Goal: Task Accomplishment & Management: Manage account settings

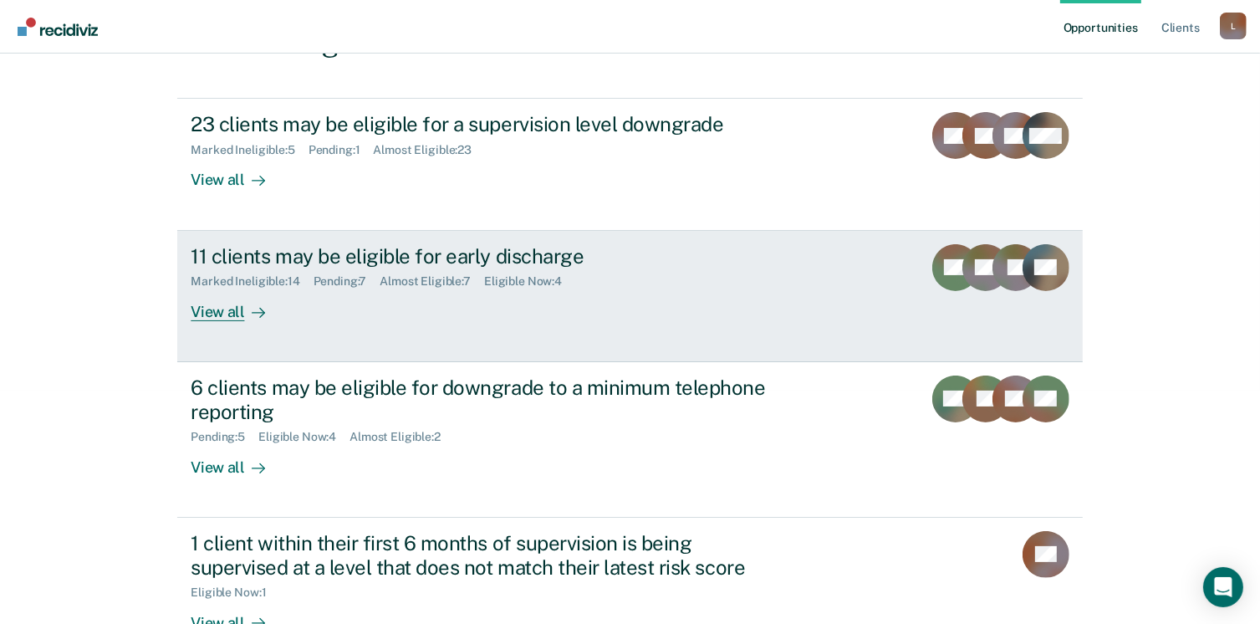
scroll to position [251, 0]
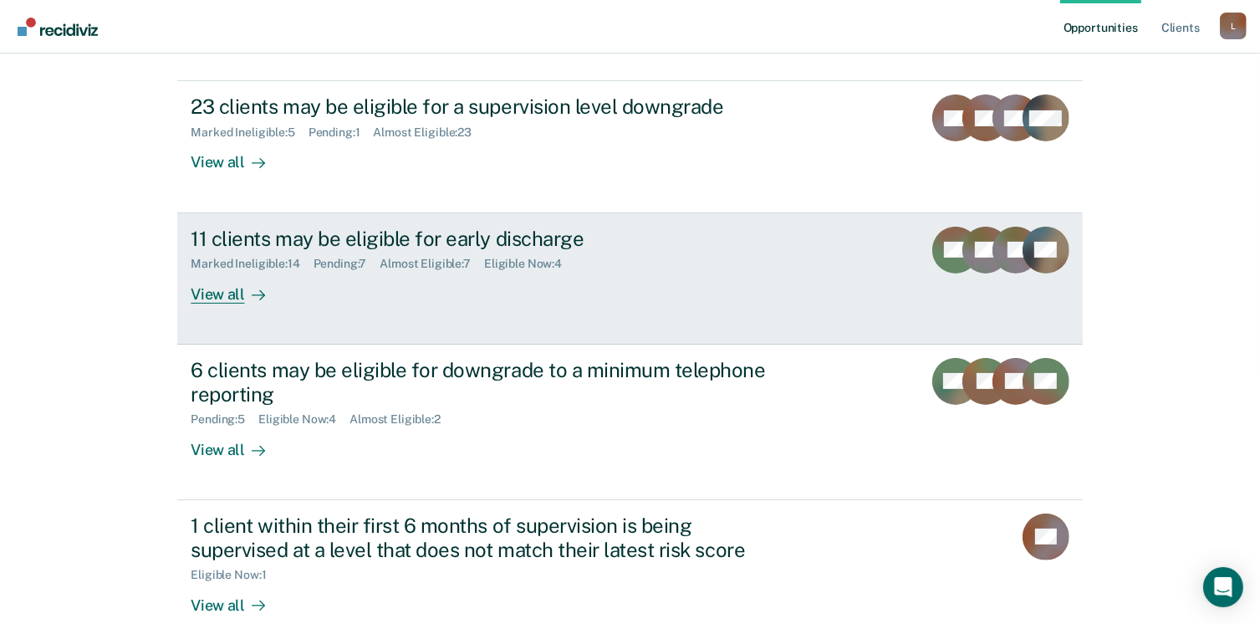
click at [232, 296] on div "View all" at bounding box center [238, 287] width 94 height 33
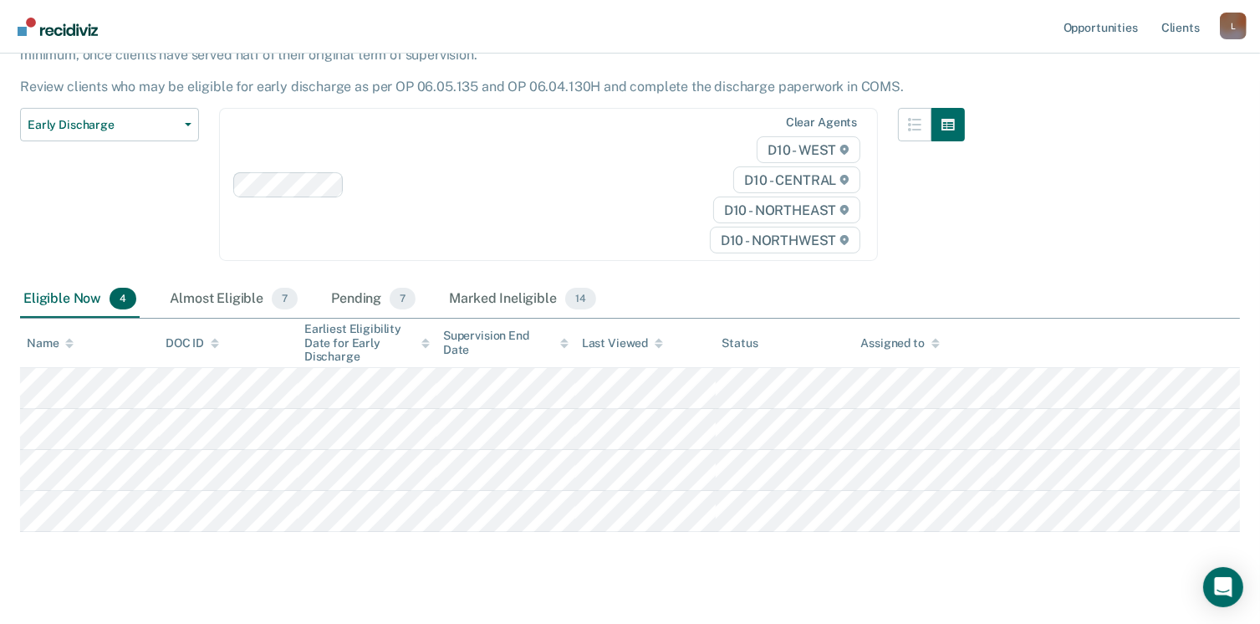
scroll to position [158, 0]
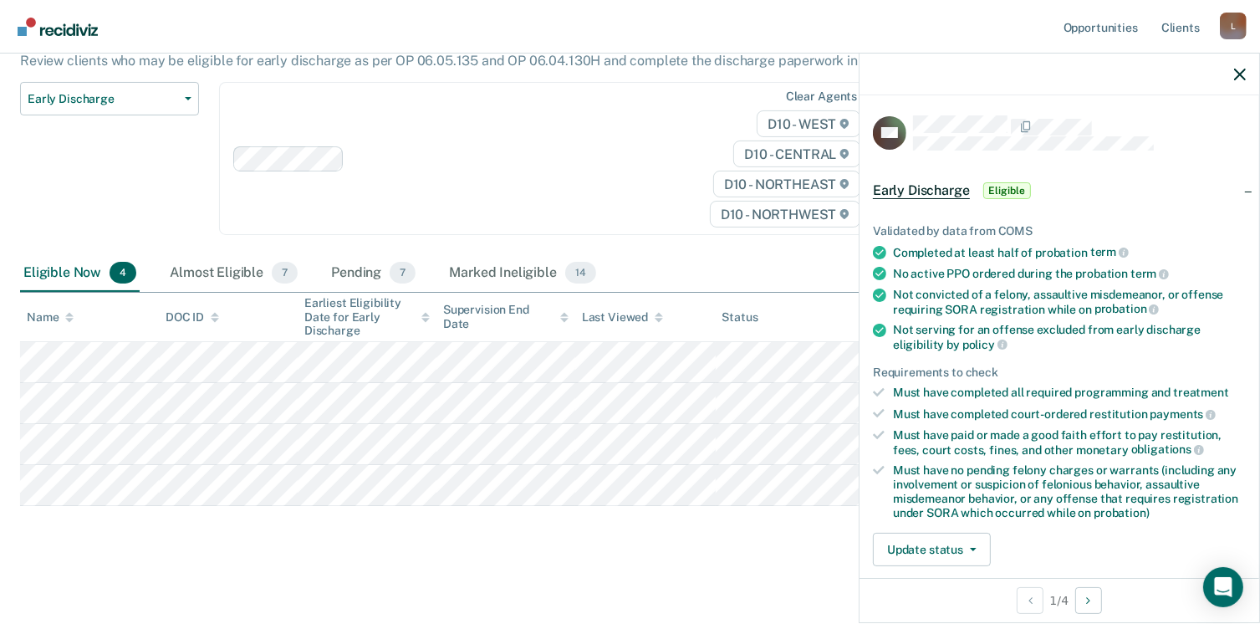
click at [1010, 186] on span "Eligible" at bounding box center [1007, 190] width 48 height 17
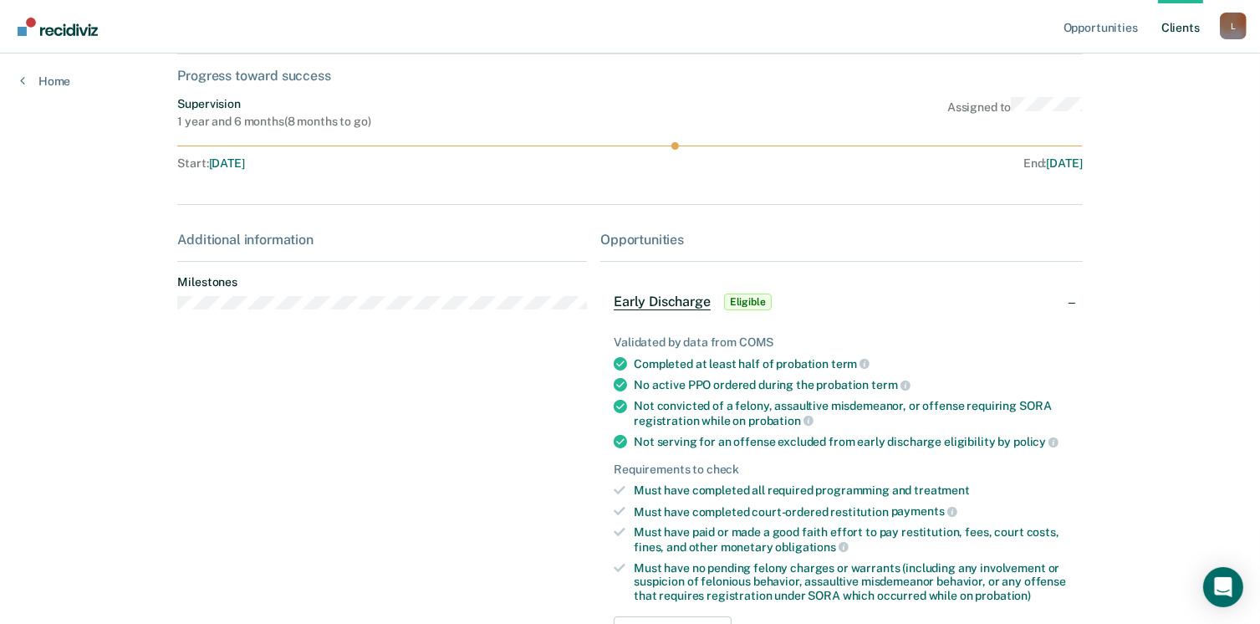
scroll to position [232, 0]
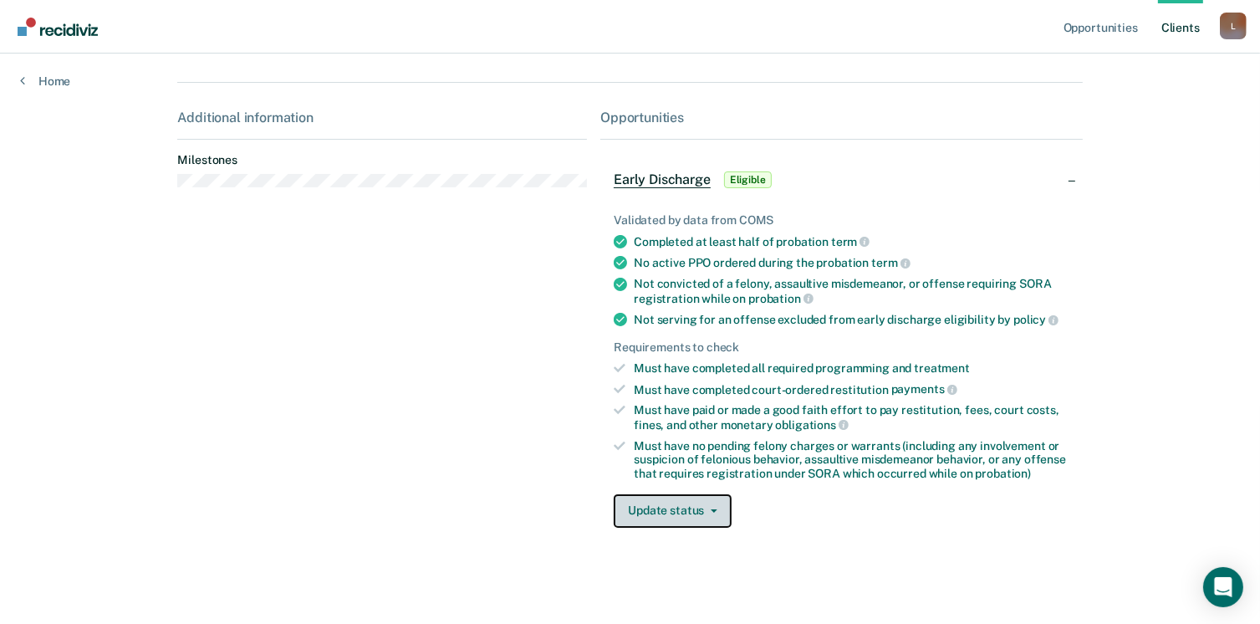
click at [711, 509] on icon "button" at bounding box center [714, 510] width 7 height 3
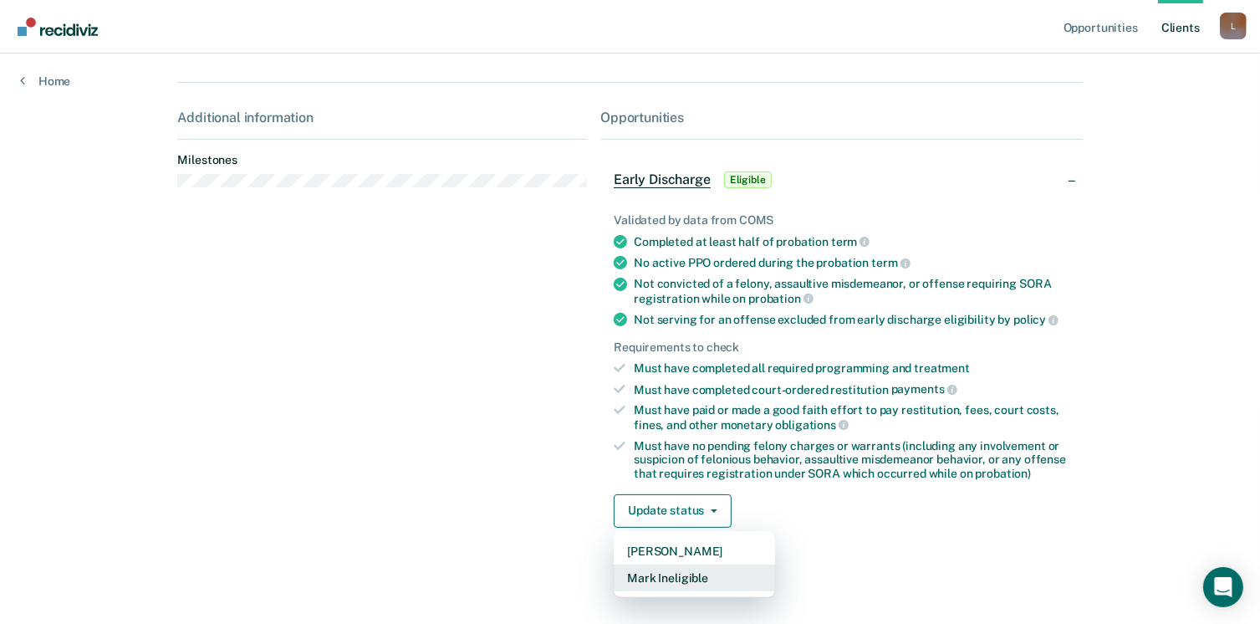
click at [671, 572] on button "Mark Ineligible" at bounding box center [694, 577] width 161 height 27
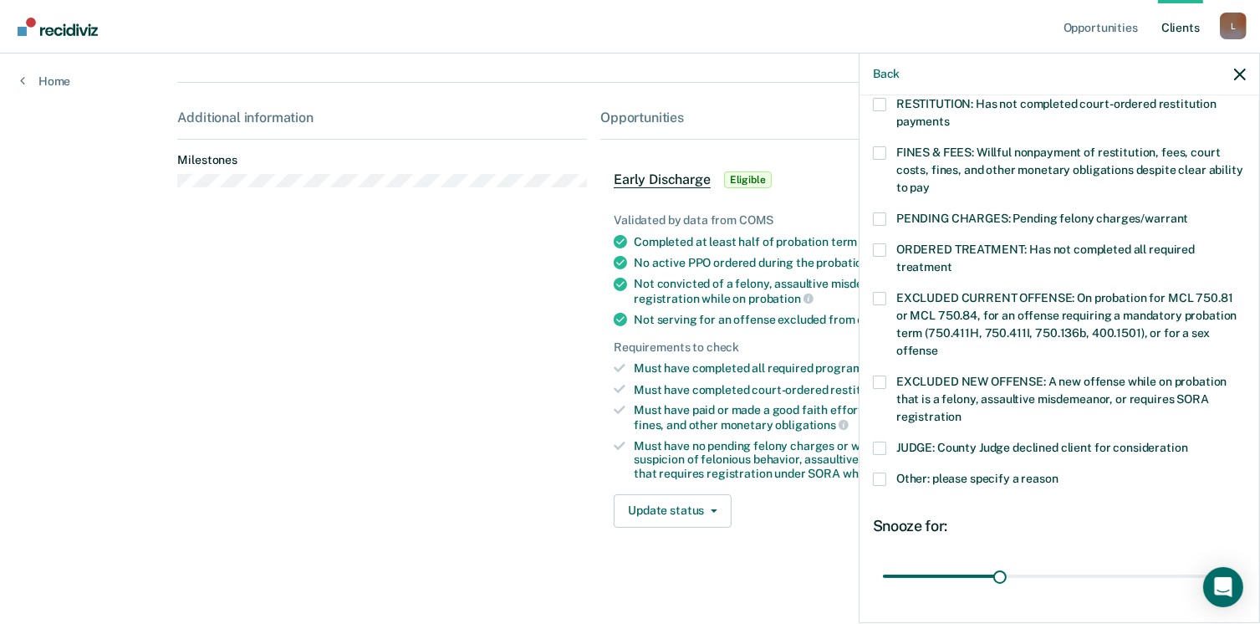
scroll to position [418, 0]
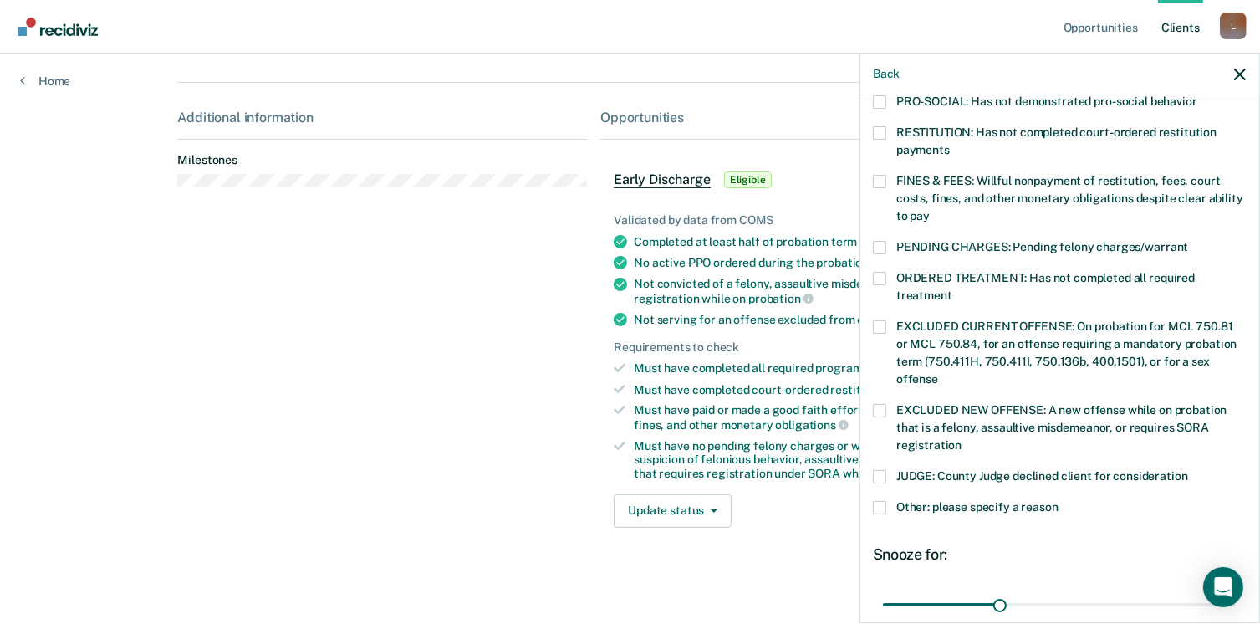
click at [885, 470] on span at bounding box center [879, 476] width 13 height 13
click at [1188, 470] on input "JUDGE: County Judge declined client for consideration" at bounding box center [1188, 470] width 0 height 0
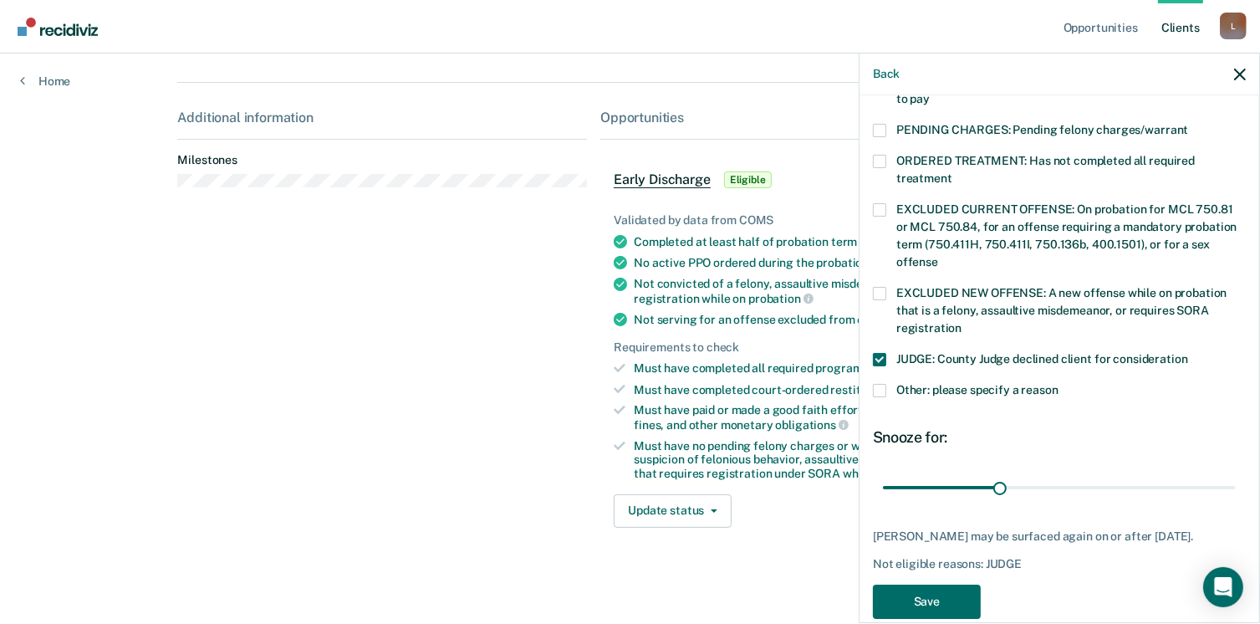
scroll to position [544, 0]
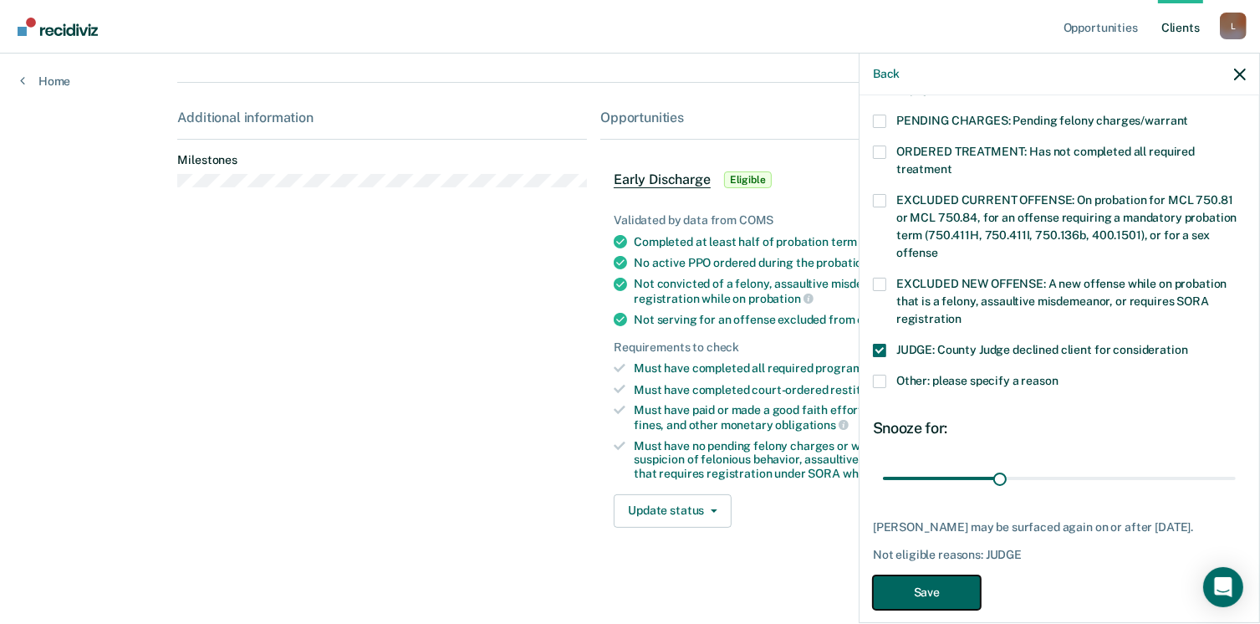
click at [926, 576] on button "Save" at bounding box center [927, 592] width 108 height 34
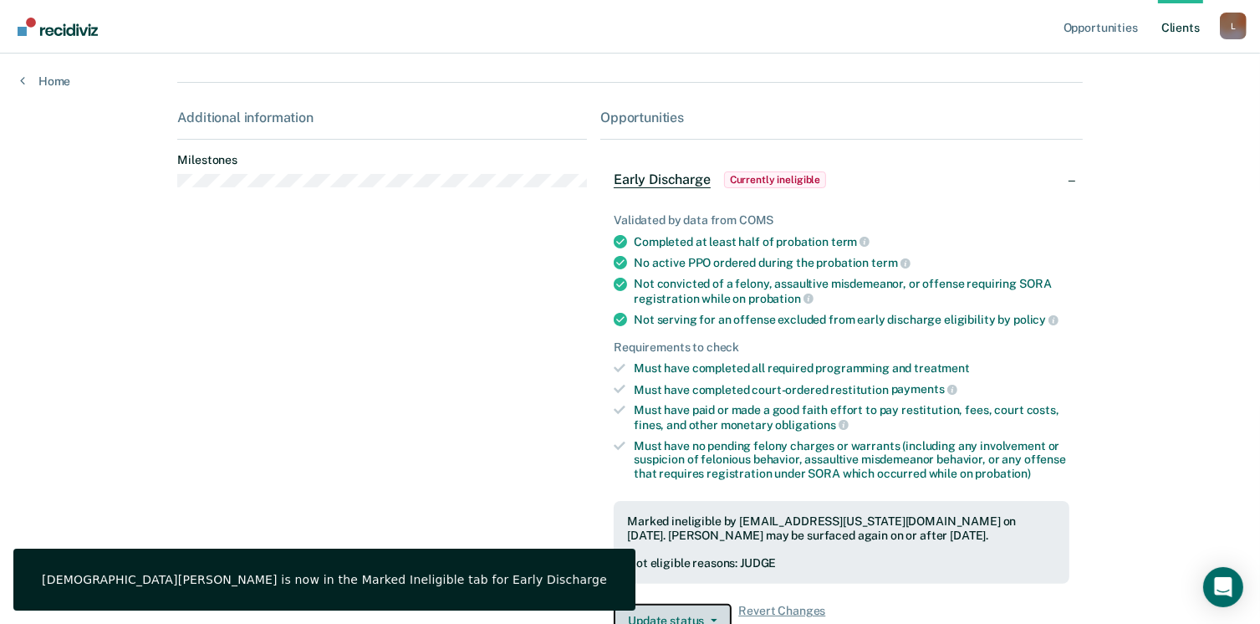
scroll to position [242, 0]
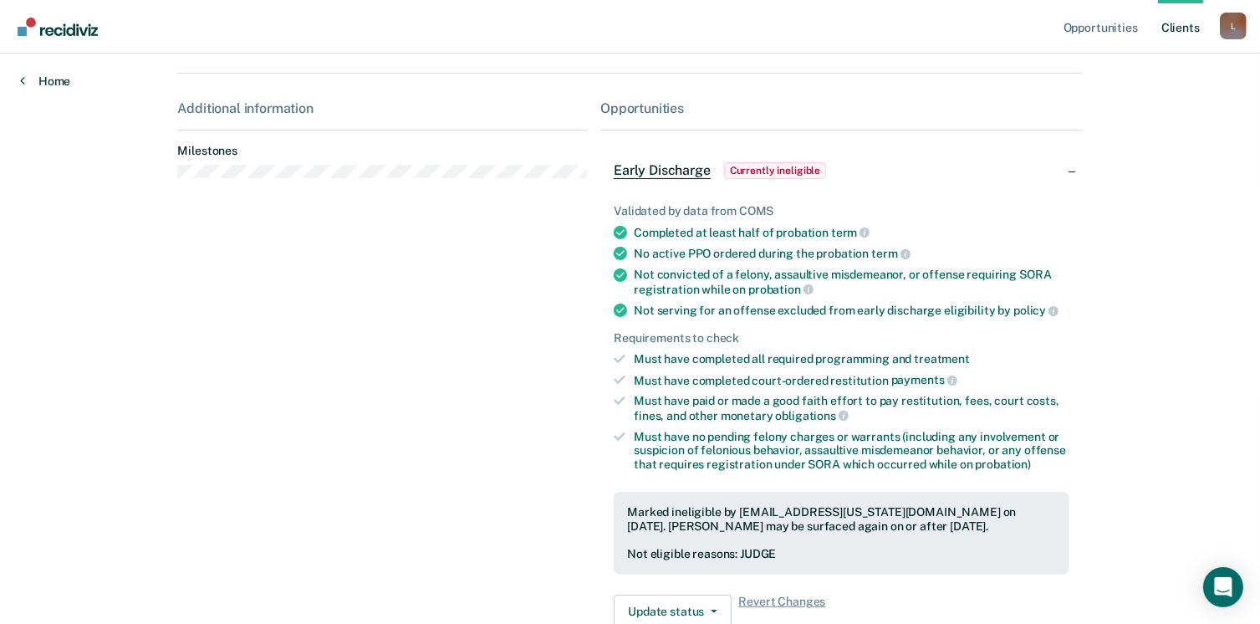
click at [47, 81] on link "Home" at bounding box center [45, 81] width 50 height 15
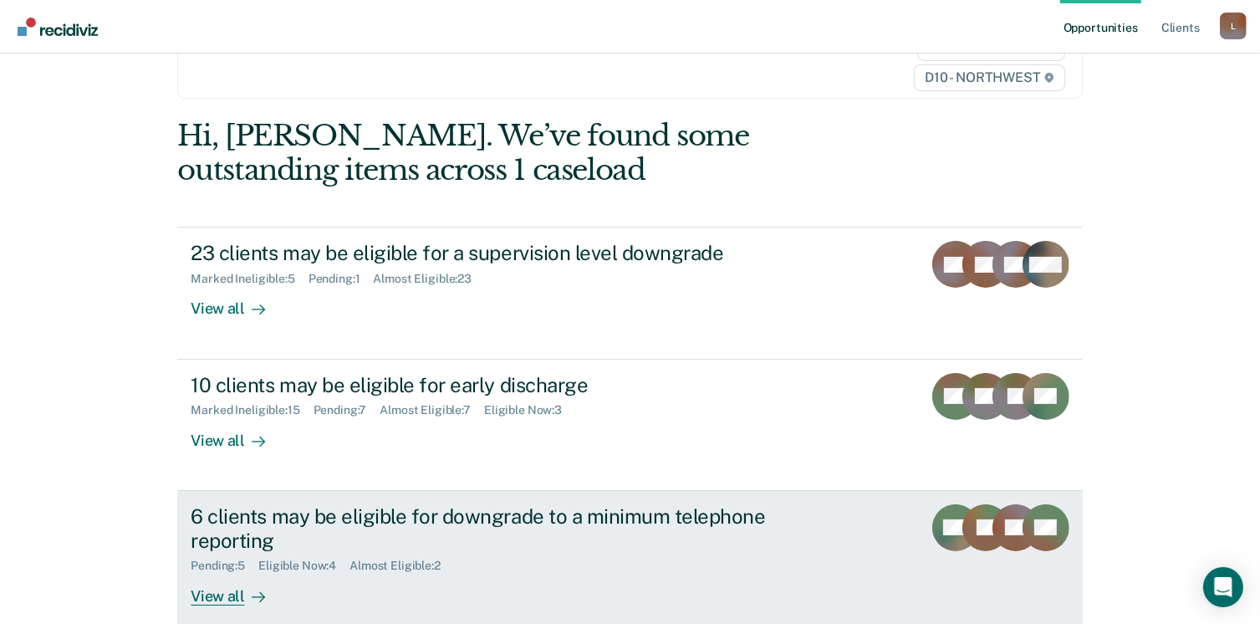
scroll to position [251, 0]
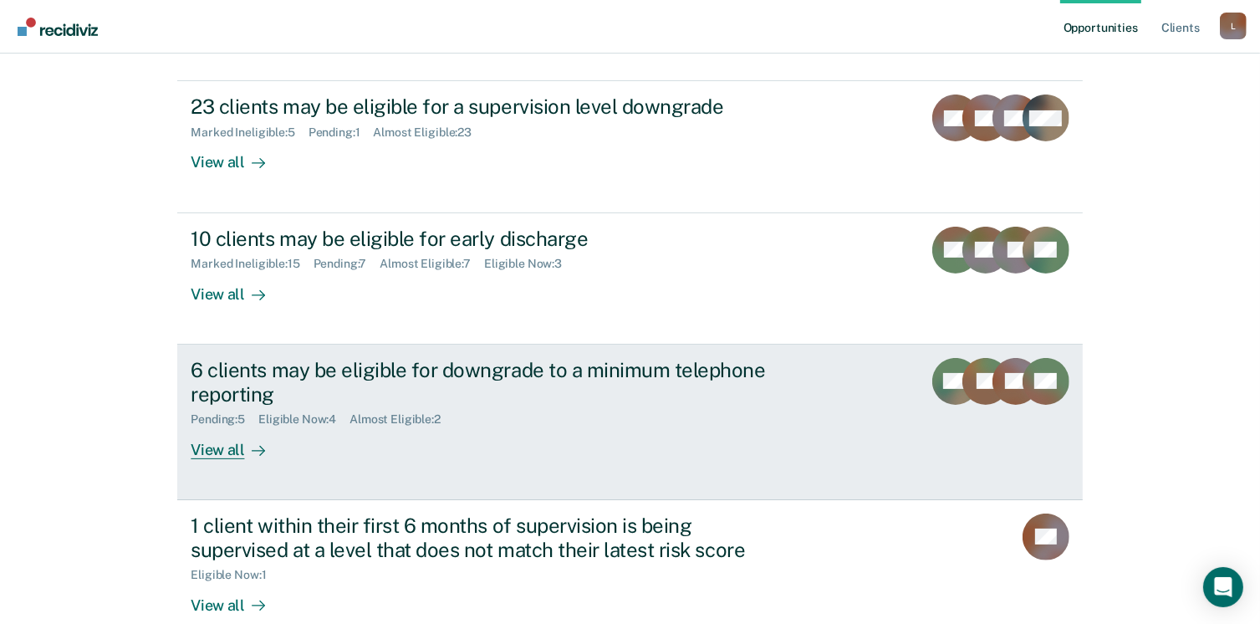
click at [237, 449] on div "View all" at bounding box center [238, 442] width 94 height 33
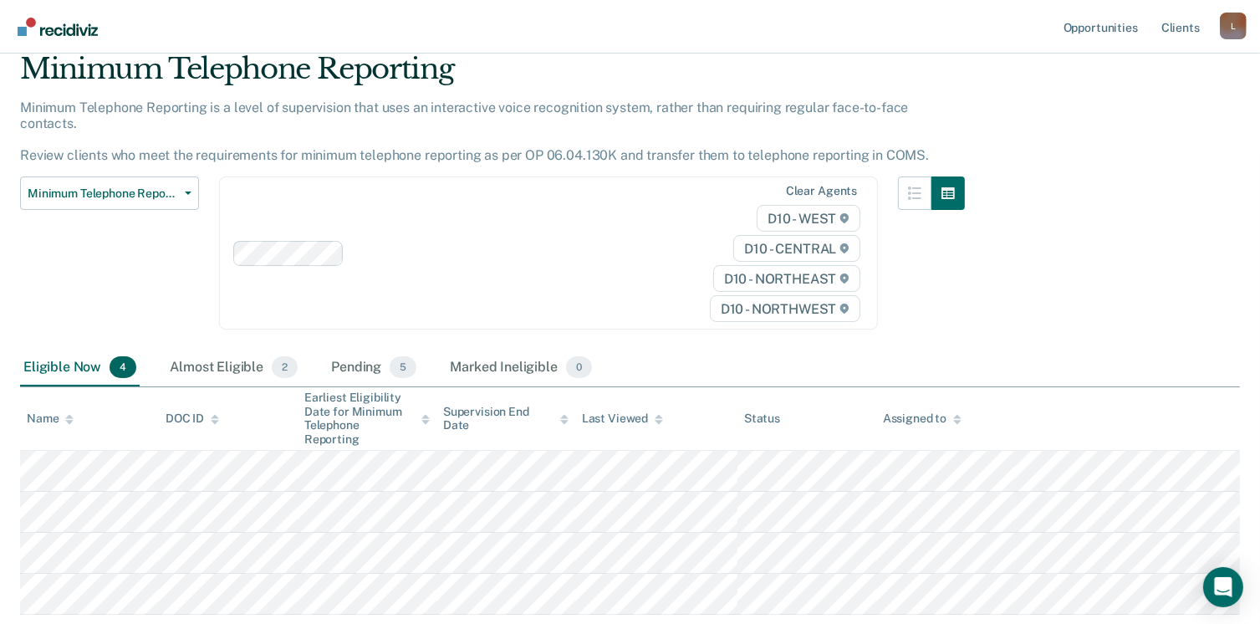
scroll to position [156, 0]
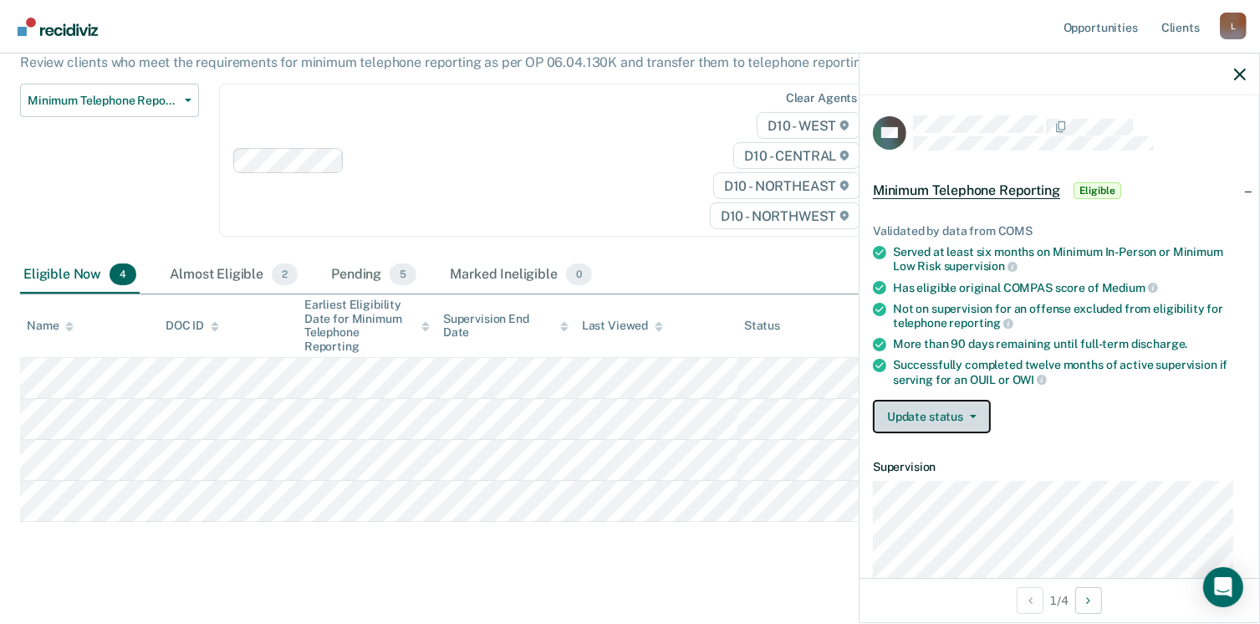
click at [971, 408] on button "Update status" at bounding box center [932, 416] width 118 height 33
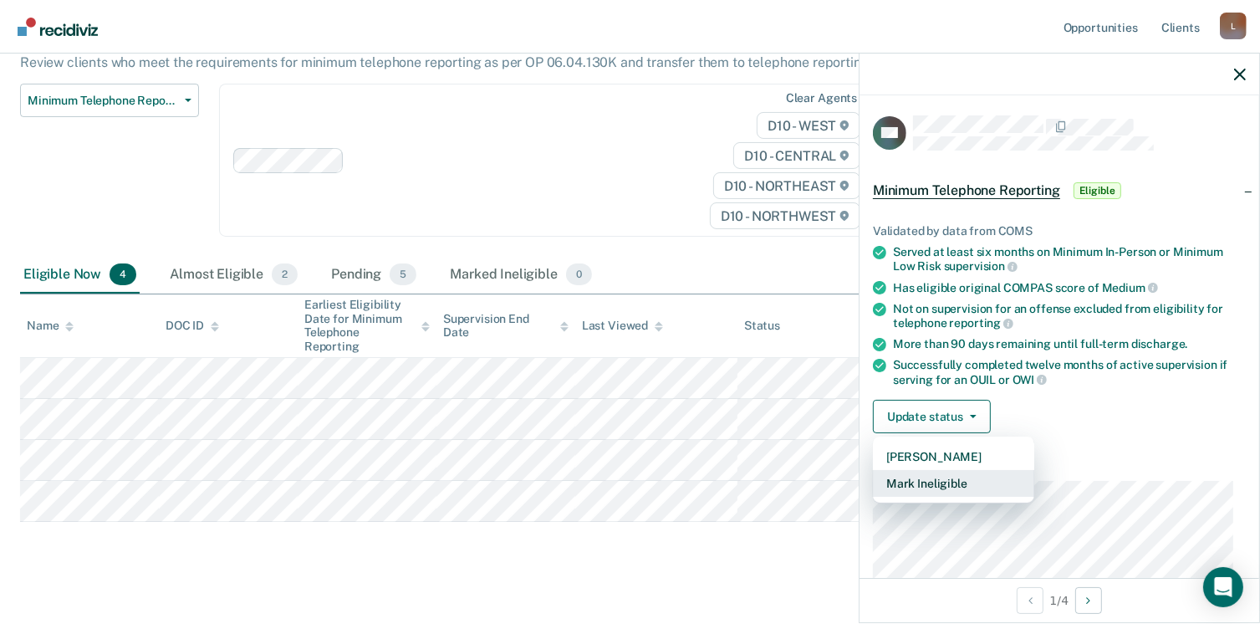
click at [950, 476] on button "Mark Ineligible" at bounding box center [953, 483] width 161 height 27
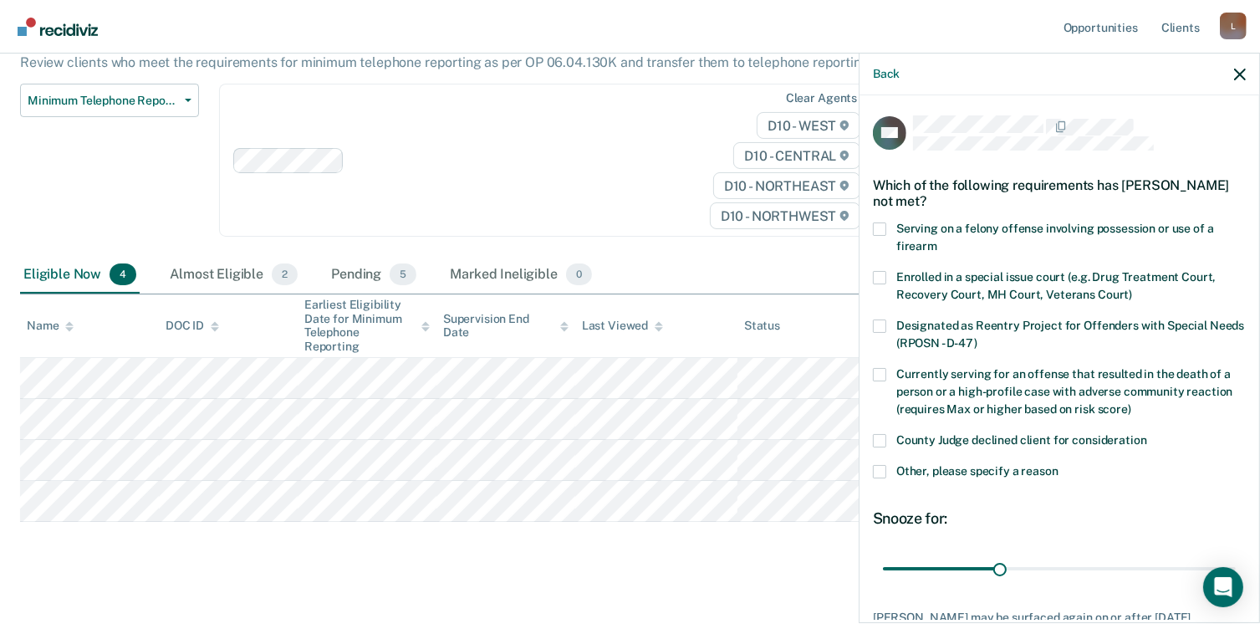
click at [883, 466] on span at bounding box center [879, 471] width 13 height 13
click at [1058, 465] on input "Other, please specify a reason" at bounding box center [1058, 465] width 0 height 0
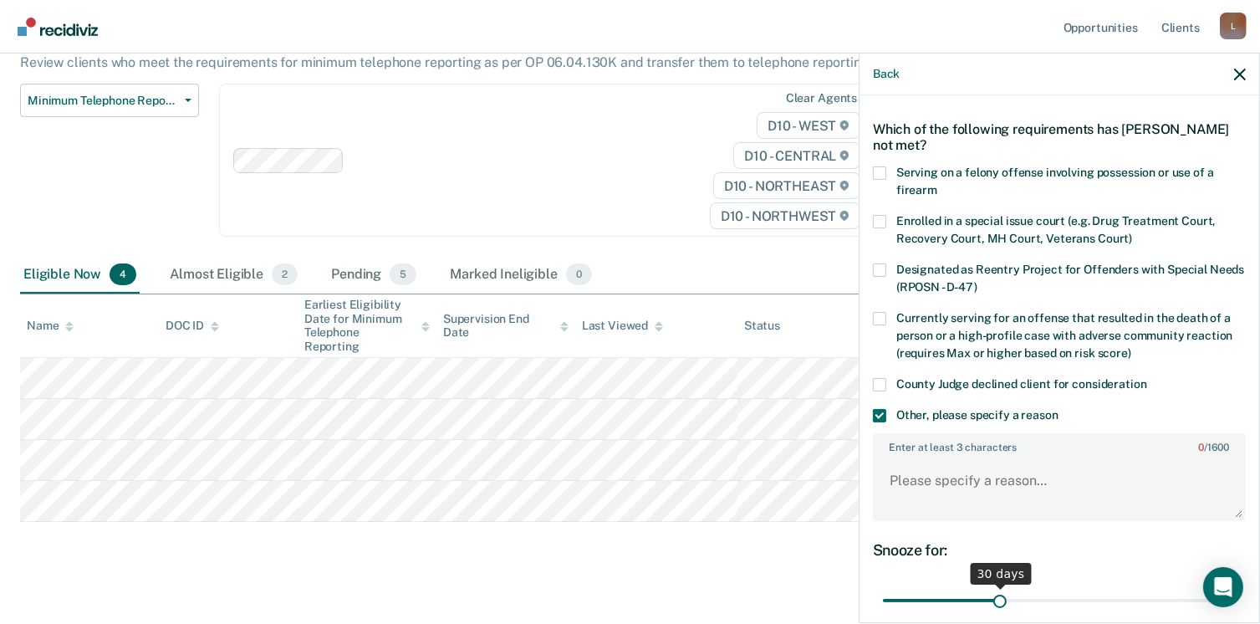
scroll to position [167, 0]
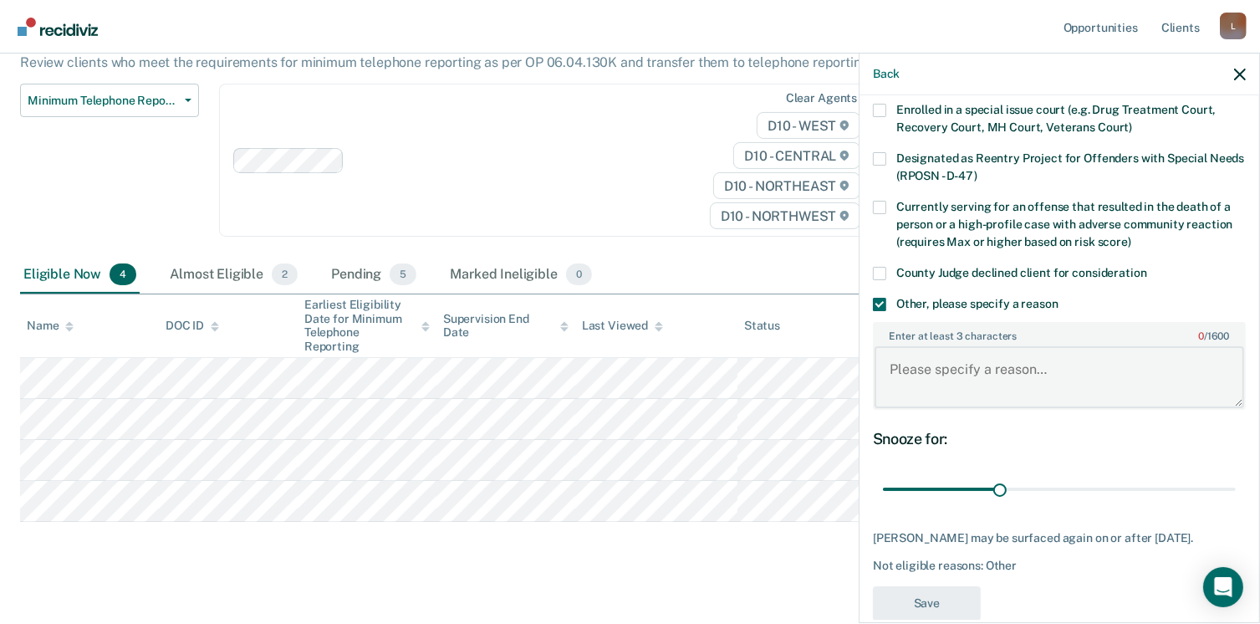
click at [917, 372] on textarea "Enter at least 3 characters 0 / 1600" at bounding box center [1059, 377] width 370 height 62
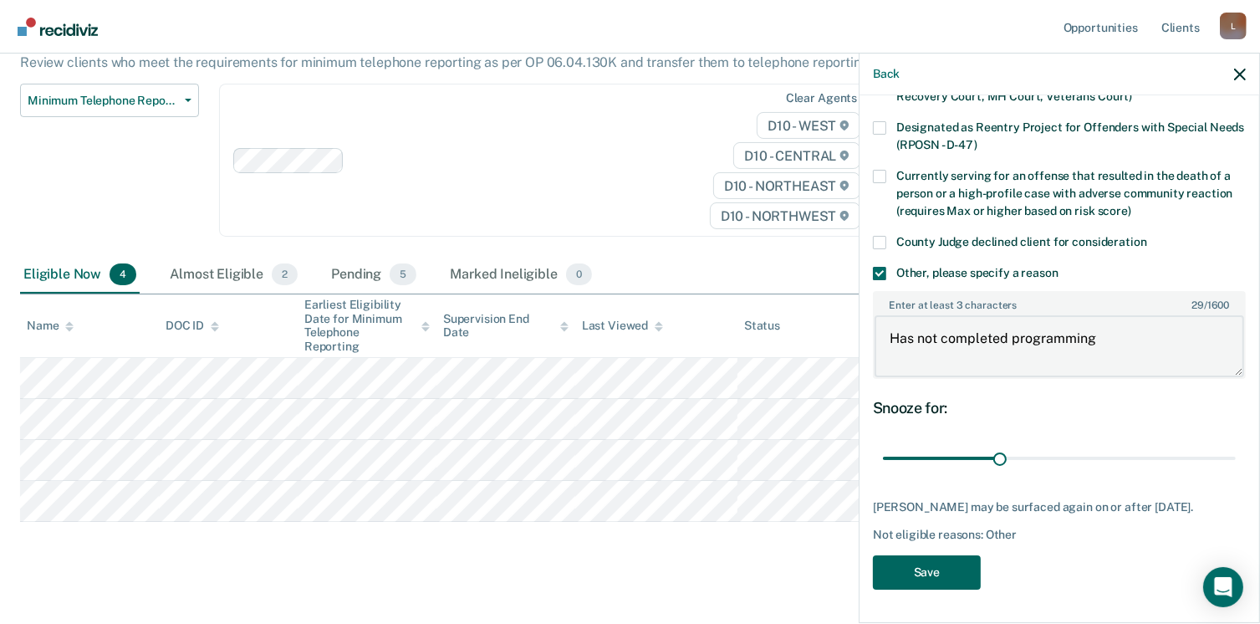
type textarea "Has not completed programming"
click at [947, 562] on button "Save" at bounding box center [927, 572] width 108 height 34
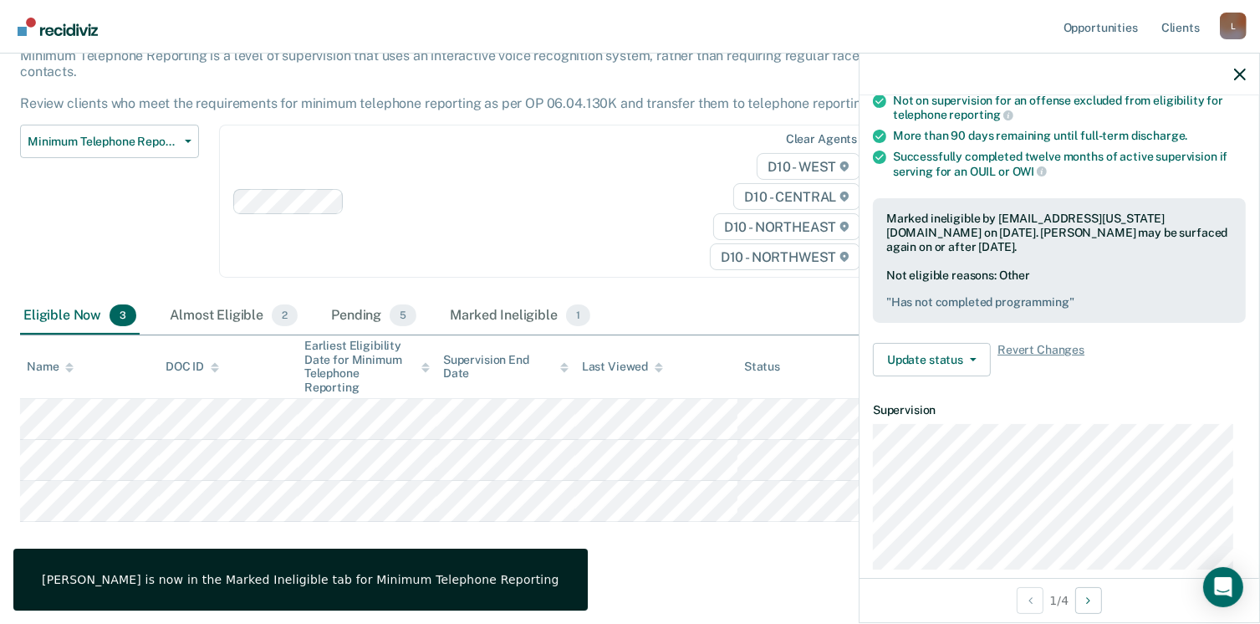
scroll to position [201, 0]
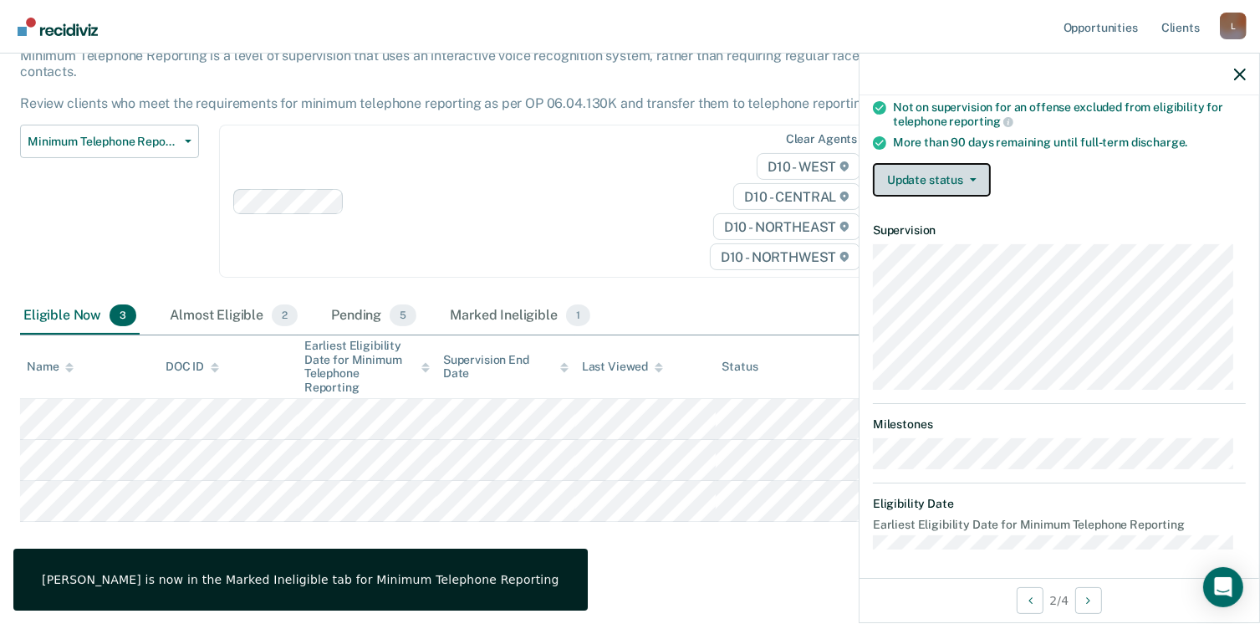
click at [974, 178] on icon "button" at bounding box center [973, 179] width 7 height 3
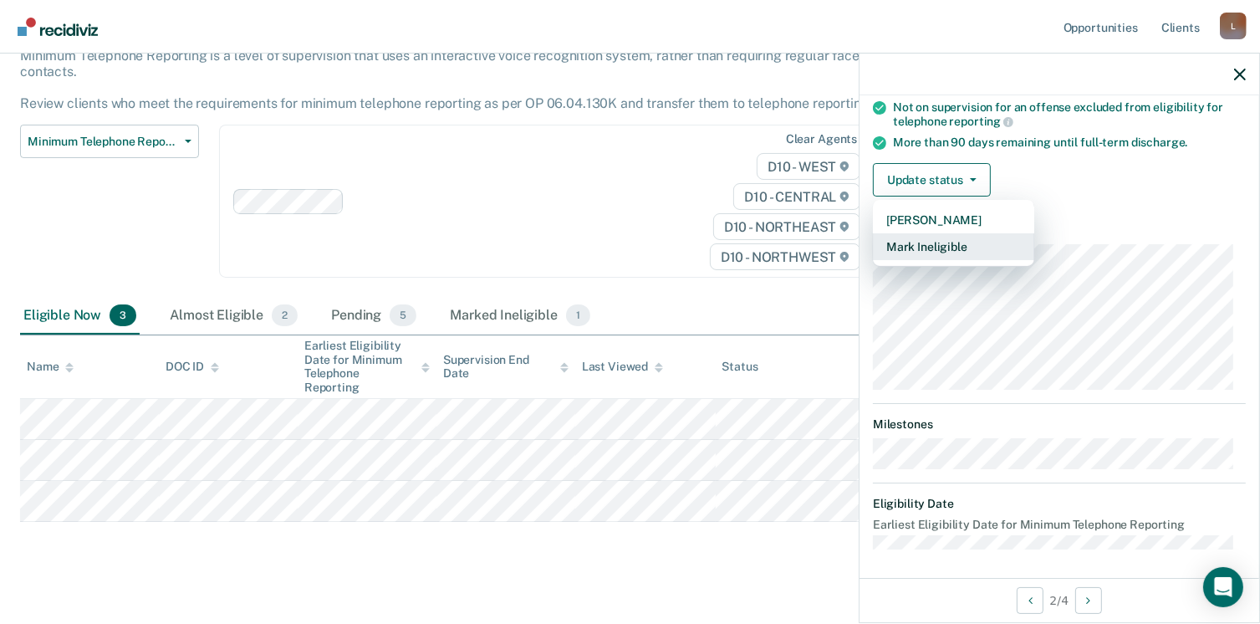
click at [920, 242] on button "Mark Ineligible" at bounding box center [953, 246] width 161 height 27
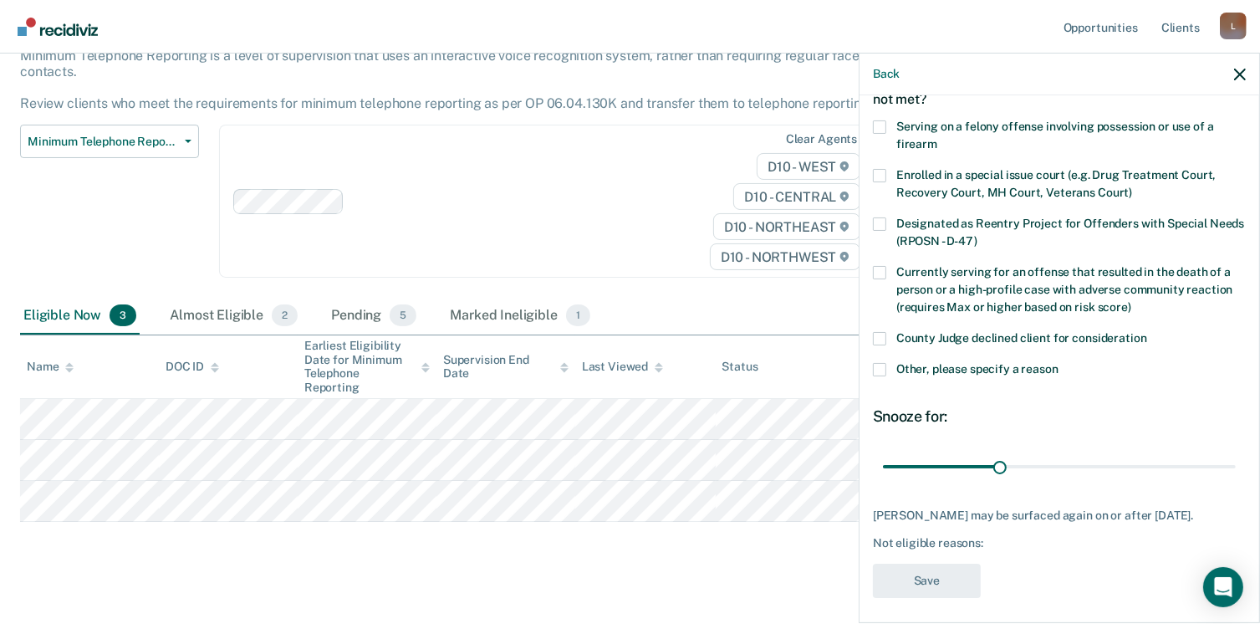
scroll to position [108, 0]
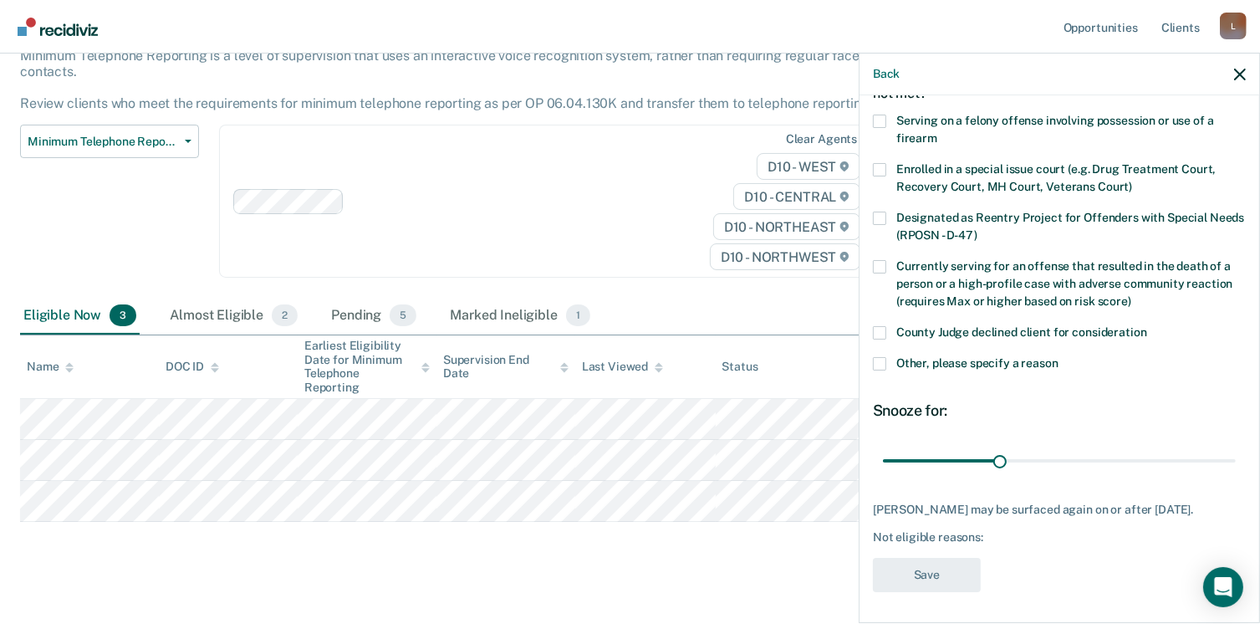
click at [883, 359] on span at bounding box center [879, 363] width 13 height 13
click at [1058, 357] on input "Other, please specify a reason" at bounding box center [1058, 357] width 0 height 0
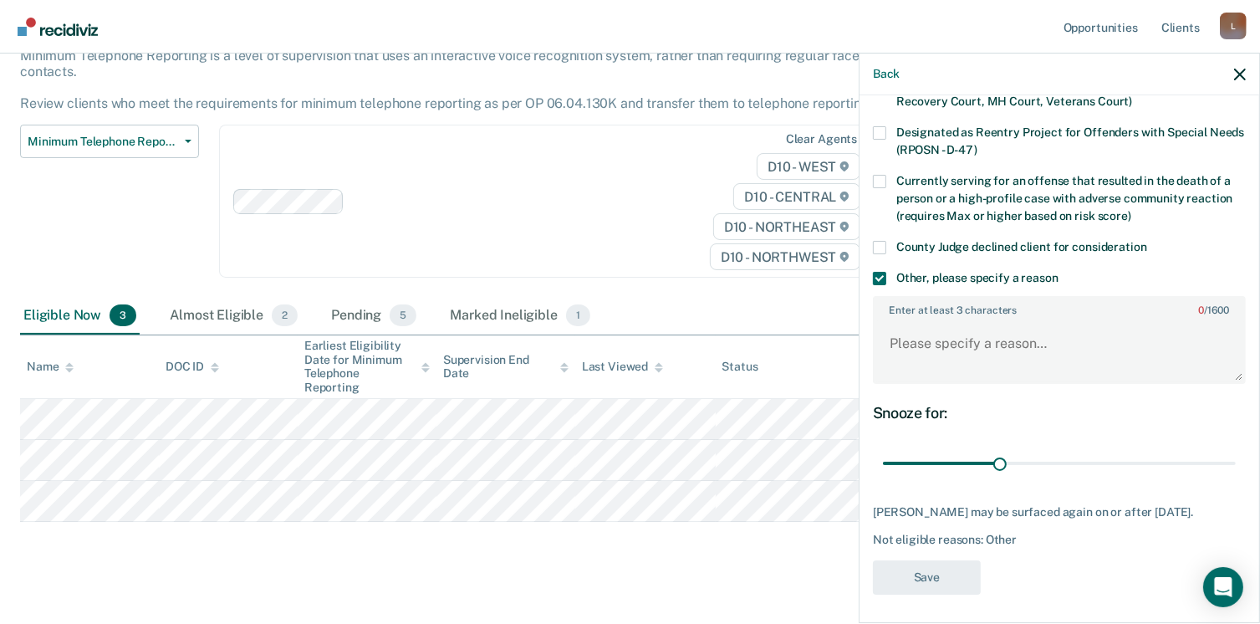
scroll to position [194, 0]
click at [895, 339] on textarea "Enter at least 3 characters 0 / 1600" at bounding box center [1059, 350] width 370 height 62
type textarea "Absonder"
click at [910, 579] on button "Save" at bounding box center [927, 576] width 108 height 34
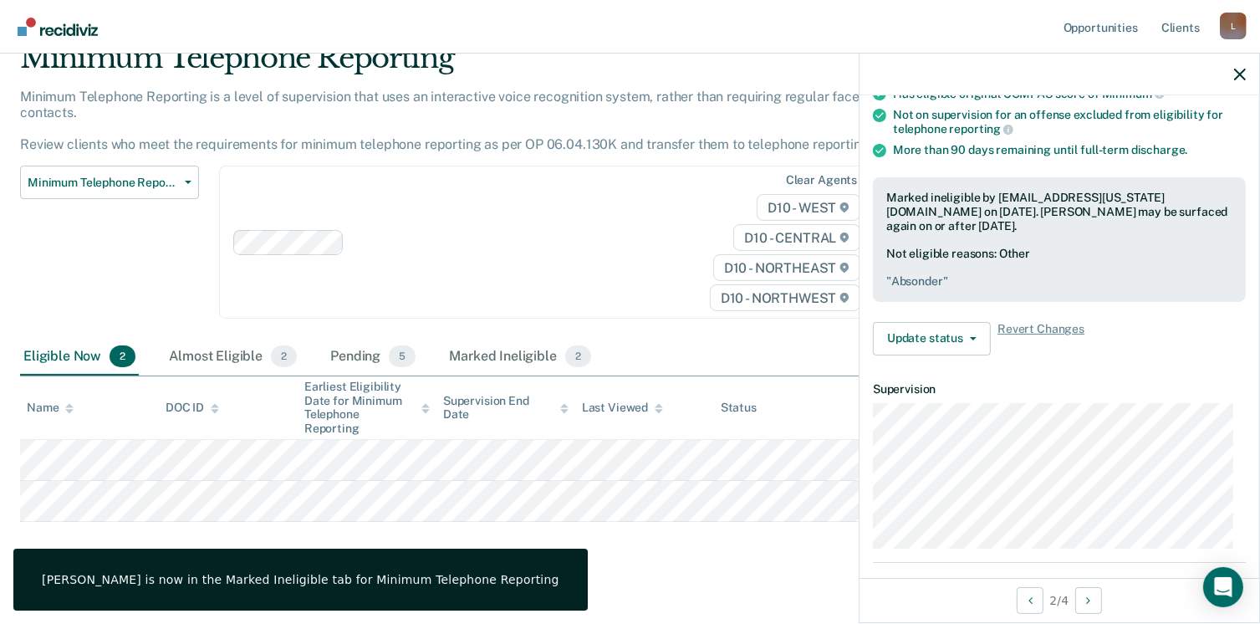
scroll to position [184, 0]
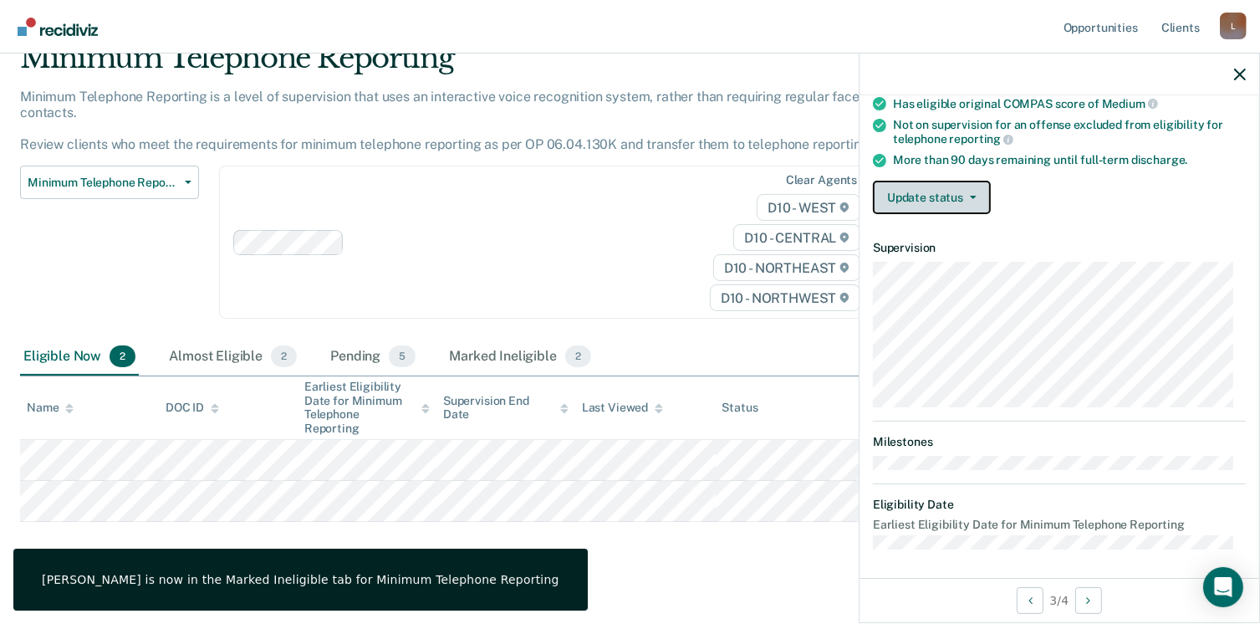
click at [972, 196] on icon "button" at bounding box center [973, 197] width 7 height 3
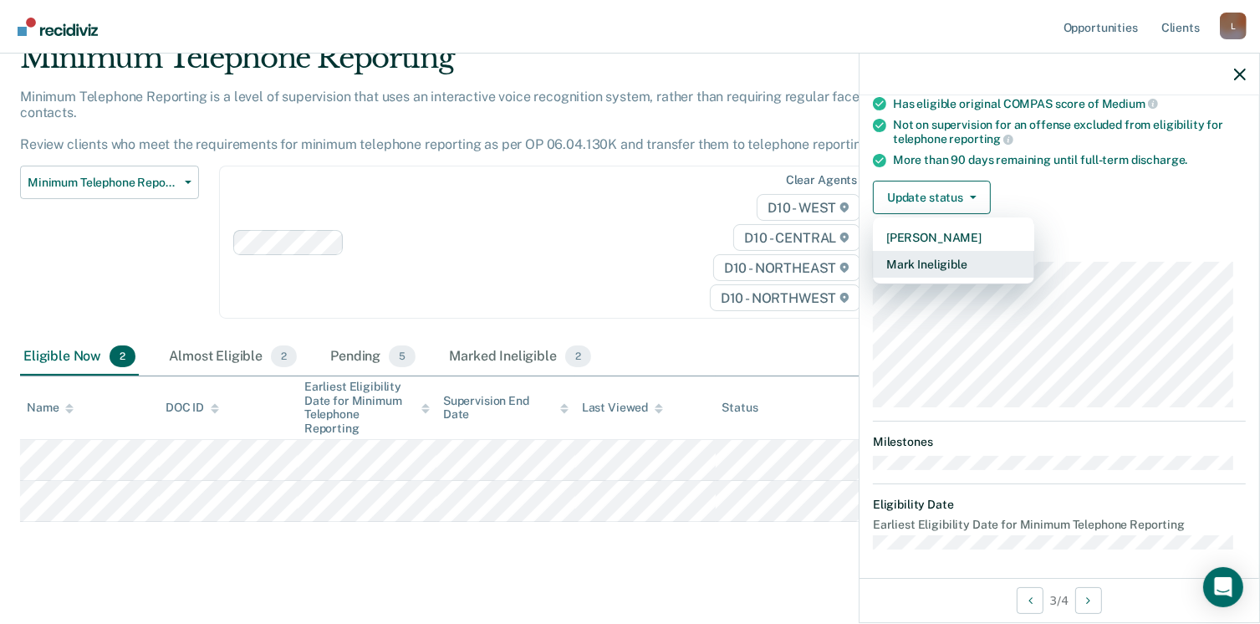
click at [946, 260] on button "Mark Ineligible" at bounding box center [953, 264] width 161 height 27
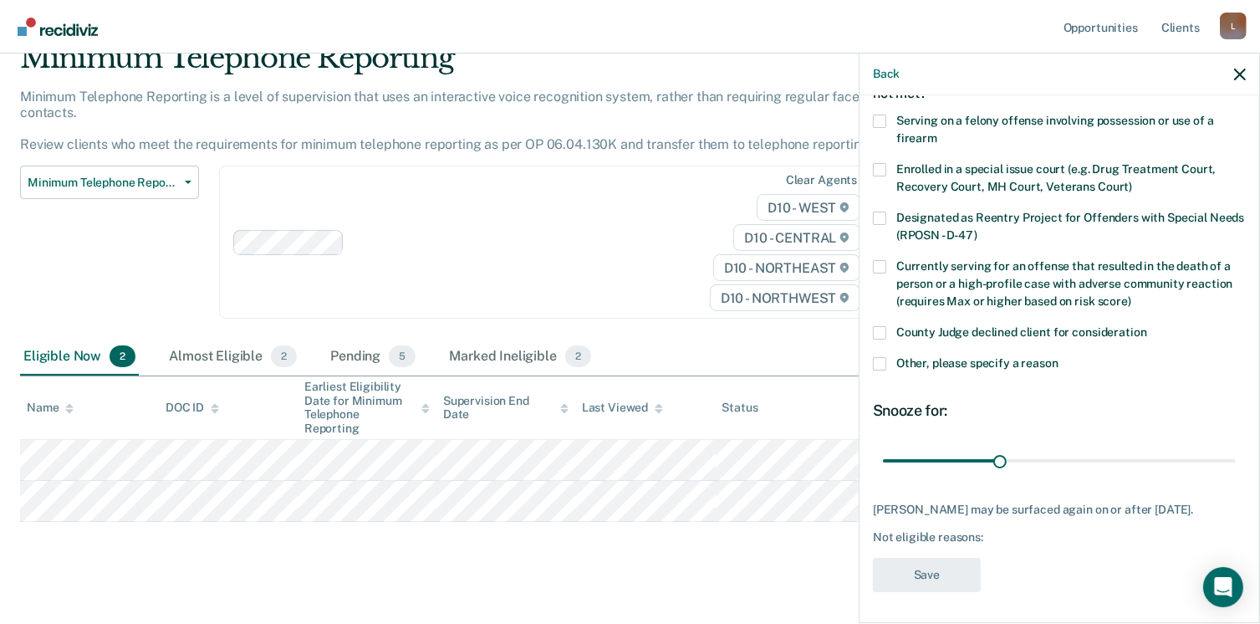
click at [884, 357] on span at bounding box center [879, 363] width 13 height 13
click at [1058, 357] on input "Other, please specify a reason" at bounding box center [1058, 357] width 0 height 0
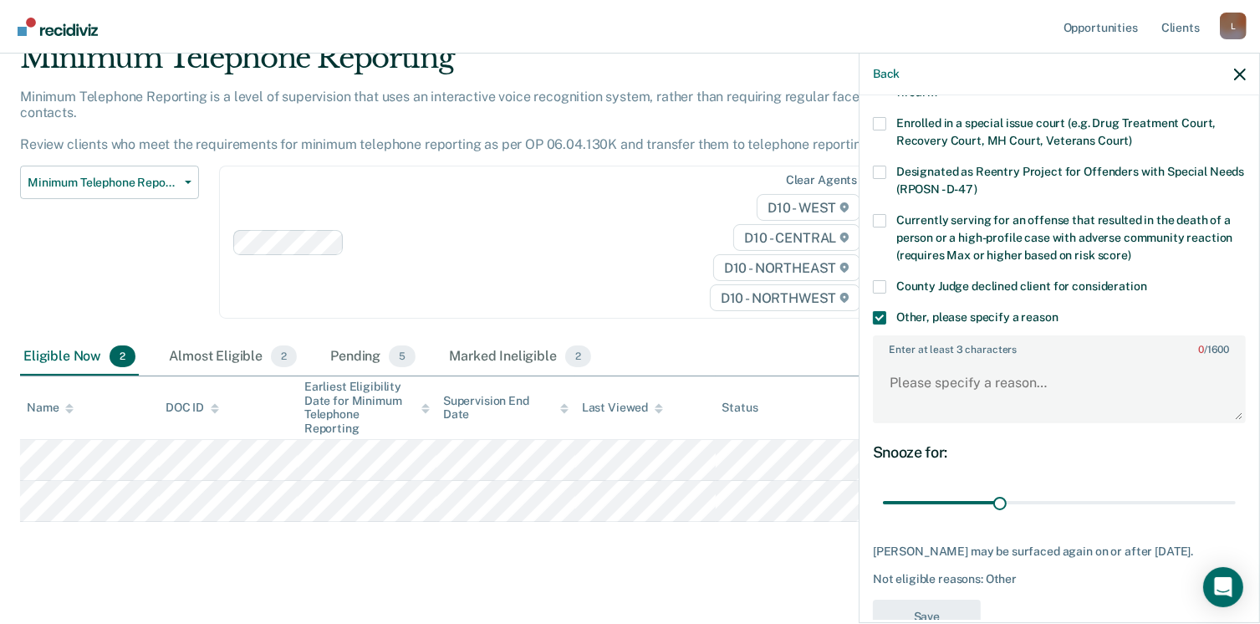
scroll to position [194, 0]
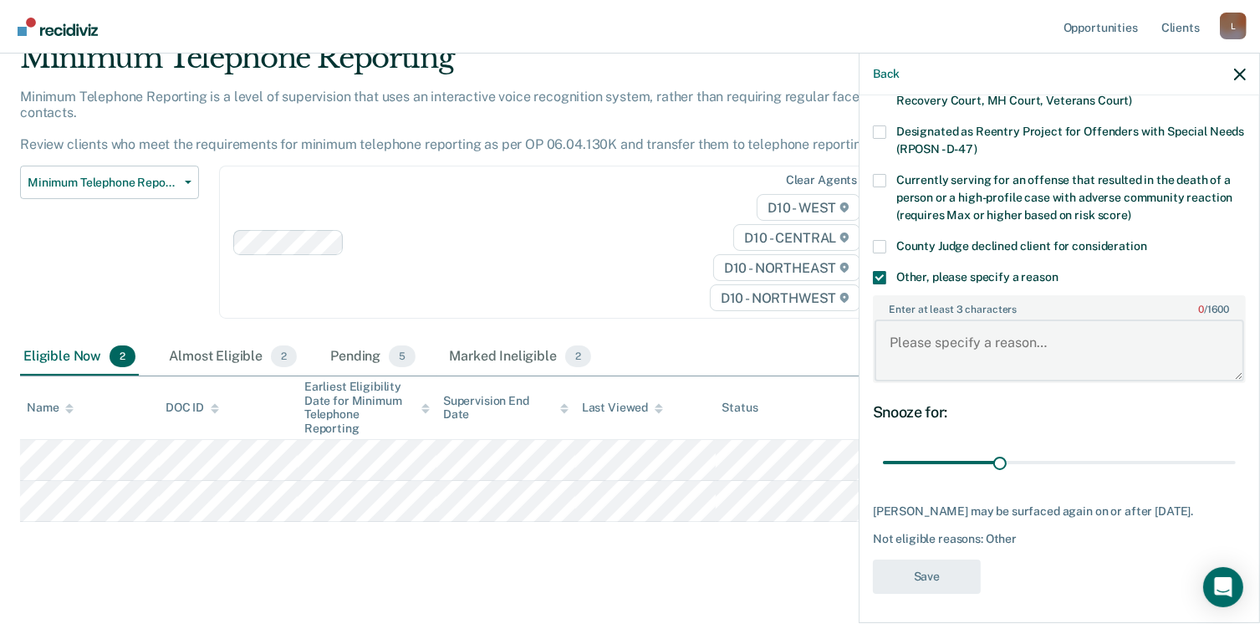
click at [894, 333] on textarea "Enter at least 3 characters 0 / 1600" at bounding box center [1059, 350] width 370 height 62
type textarea "No longer assigned to this agent"
click at [946, 566] on button "Save" at bounding box center [927, 576] width 108 height 34
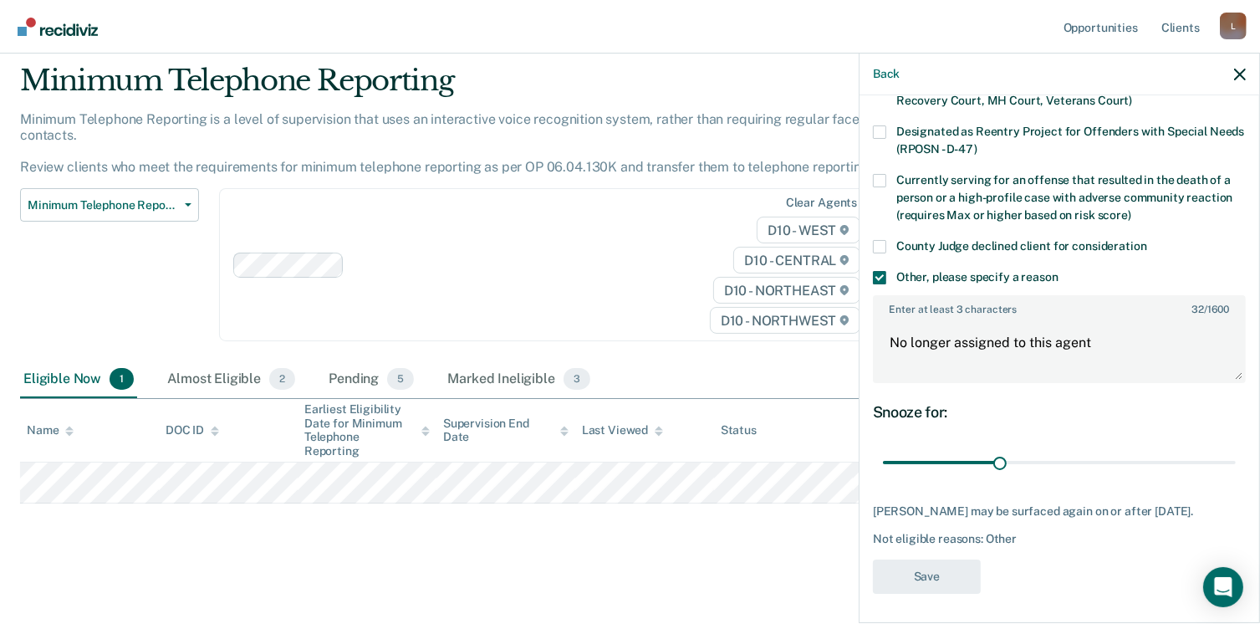
scroll to position [33, 0]
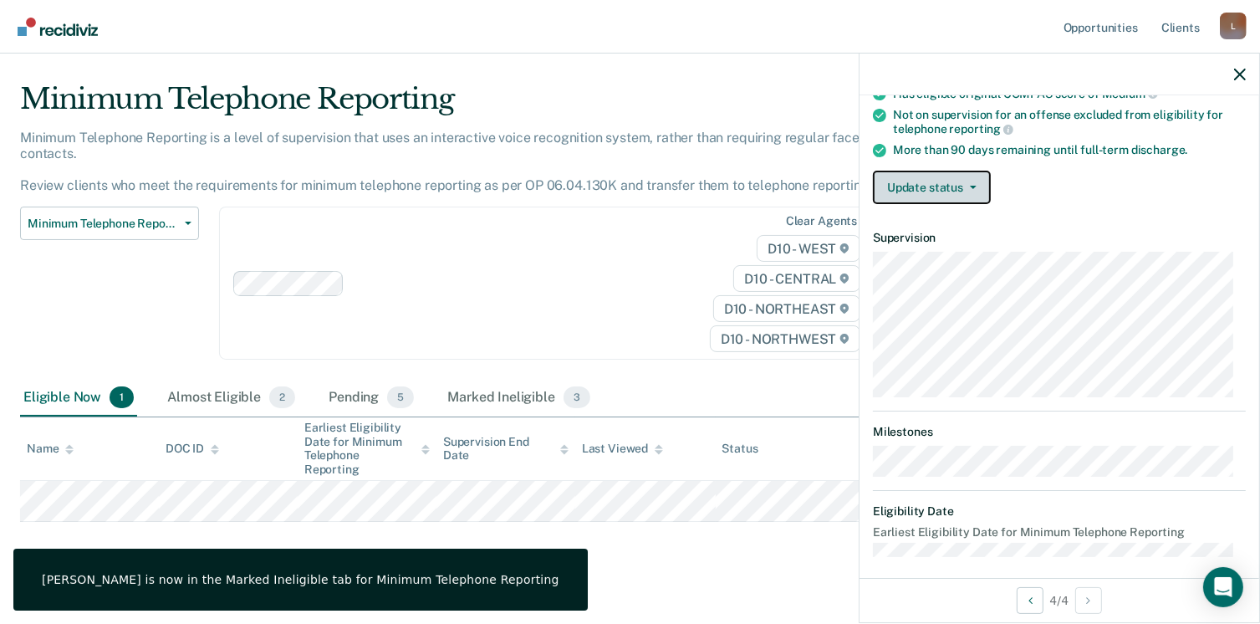
click at [972, 186] on icon "button" at bounding box center [973, 187] width 7 height 3
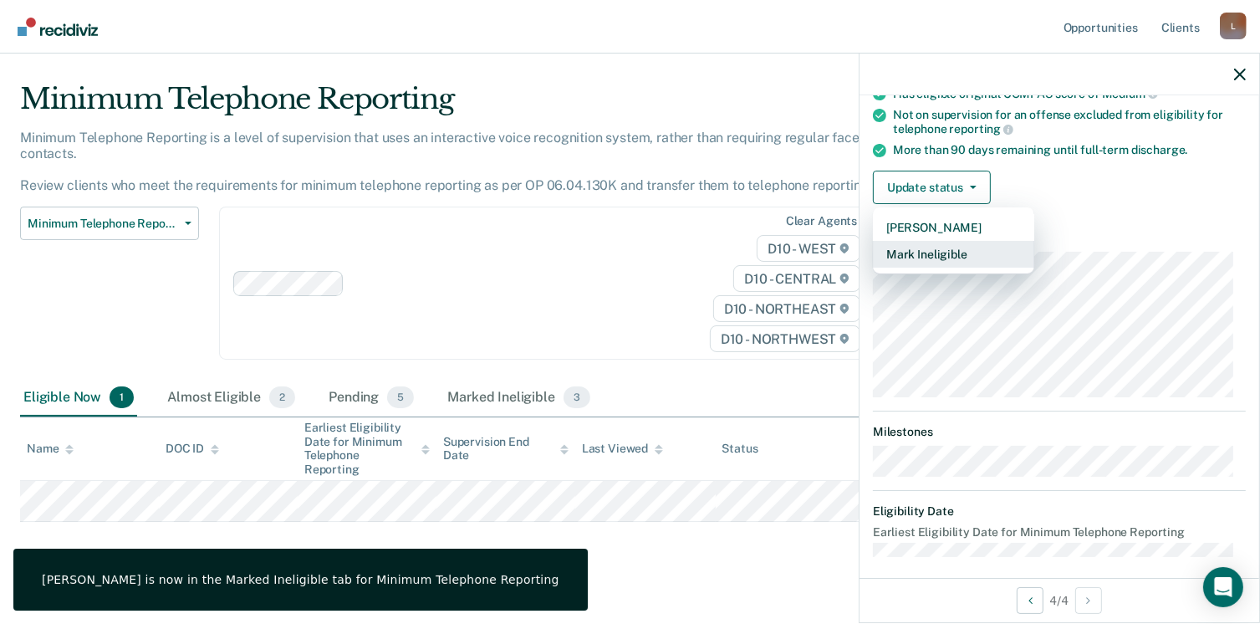
click at [949, 250] on button "Mark Ineligible" at bounding box center [953, 254] width 161 height 27
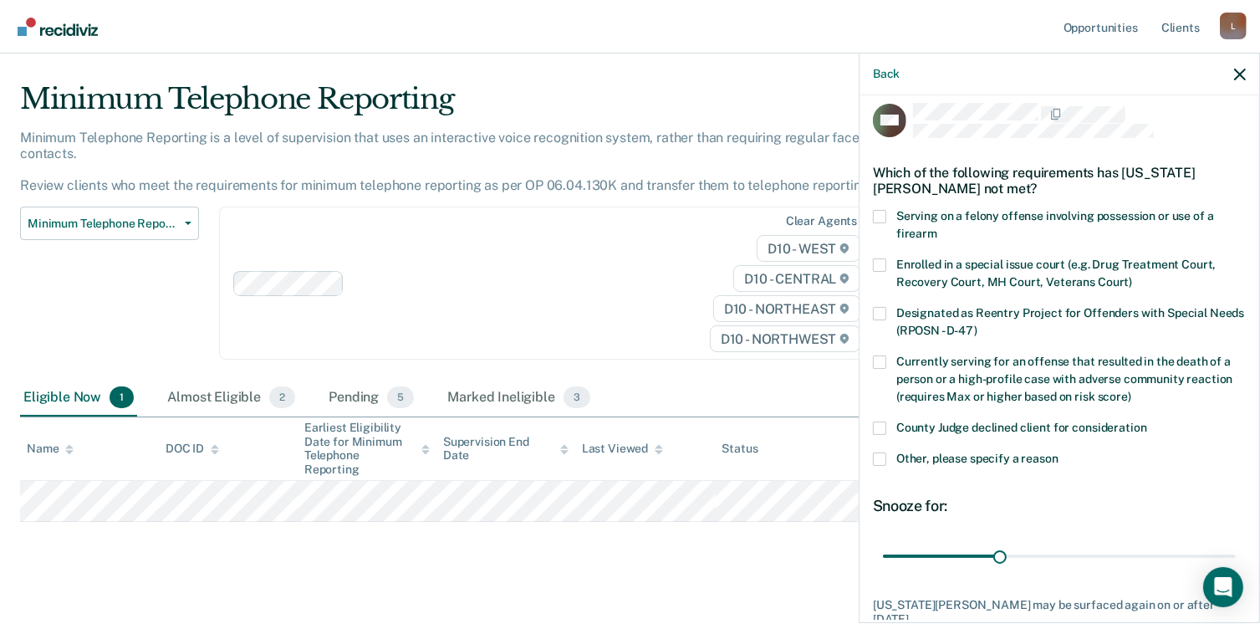
scroll to position [0, 0]
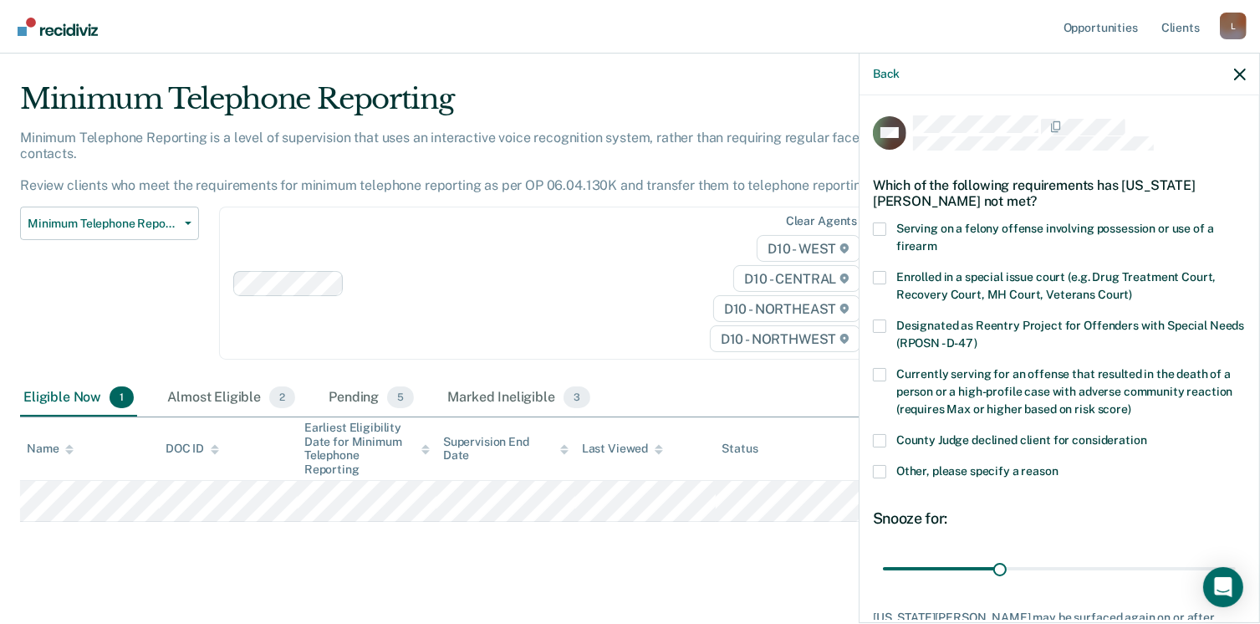
click at [877, 469] on span at bounding box center [879, 471] width 13 height 13
click at [1058, 465] on input "Other, please specify a reason" at bounding box center [1058, 465] width 0 height 0
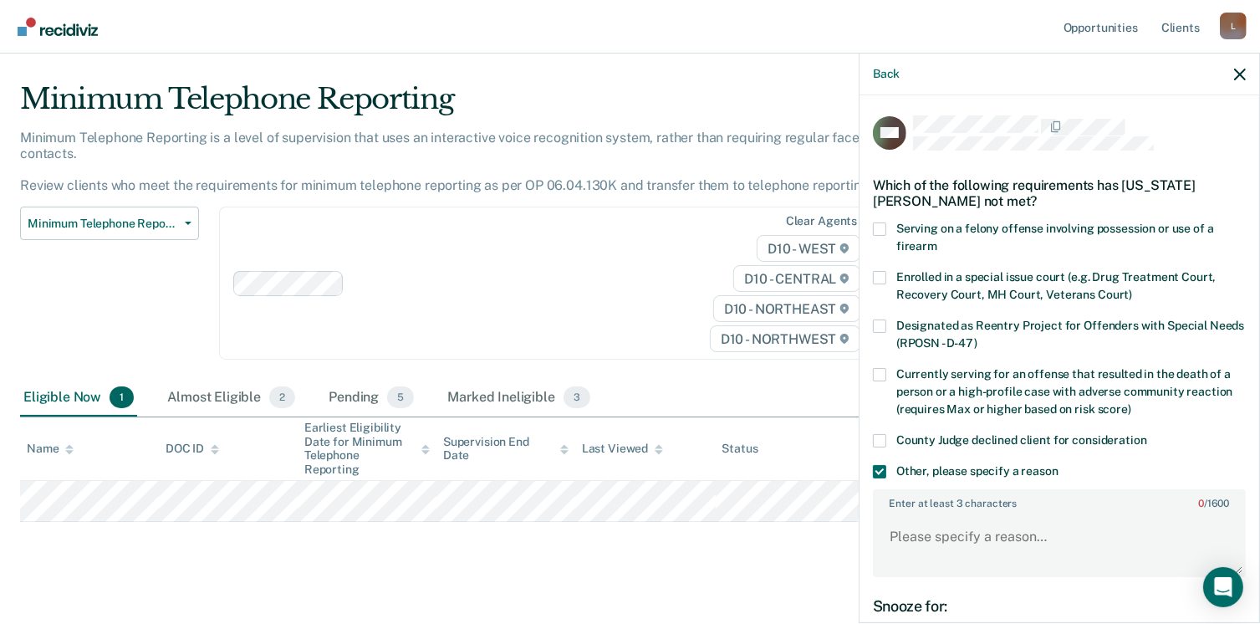
scroll to position [208, 0]
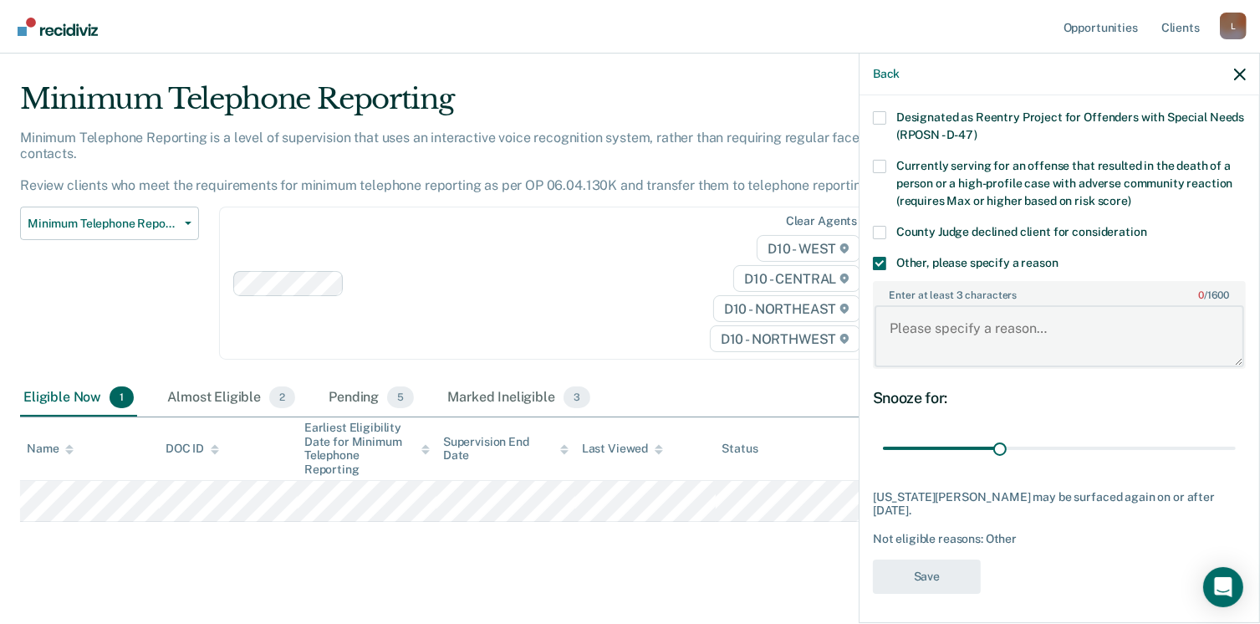
click at [900, 324] on textarea "Enter at least 3 characters 0 / 1600" at bounding box center [1059, 336] width 370 height 62
type textarea "Restitution owed"
click at [957, 579] on button "Save" at bounding box center [927, 576] width 108 height 34
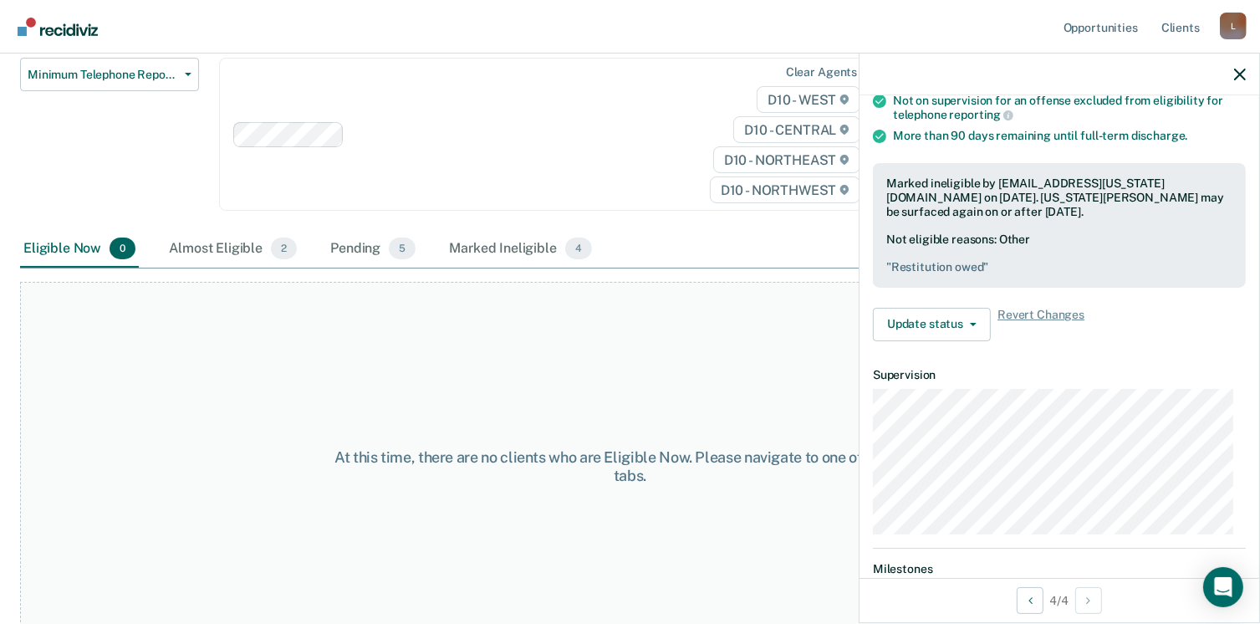
scroll to position [191, 0]
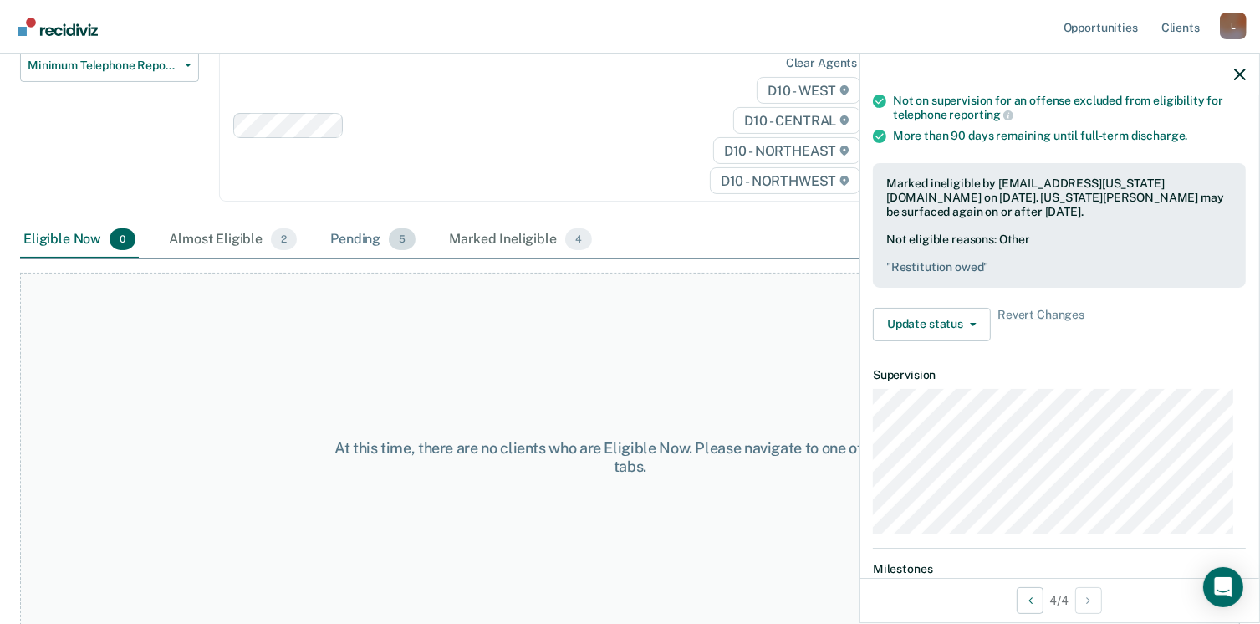
click at [358, 222] on div "Pending 5" at bounding box center [373, 240] width 92 height 37
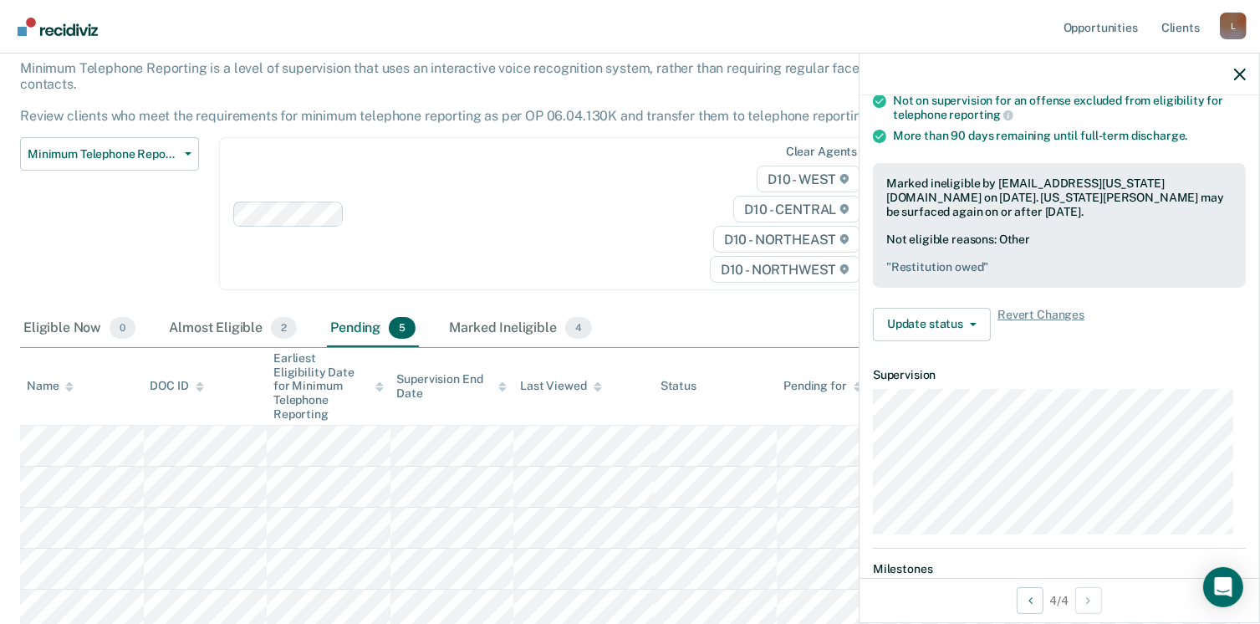
scroll to position [127, 0]
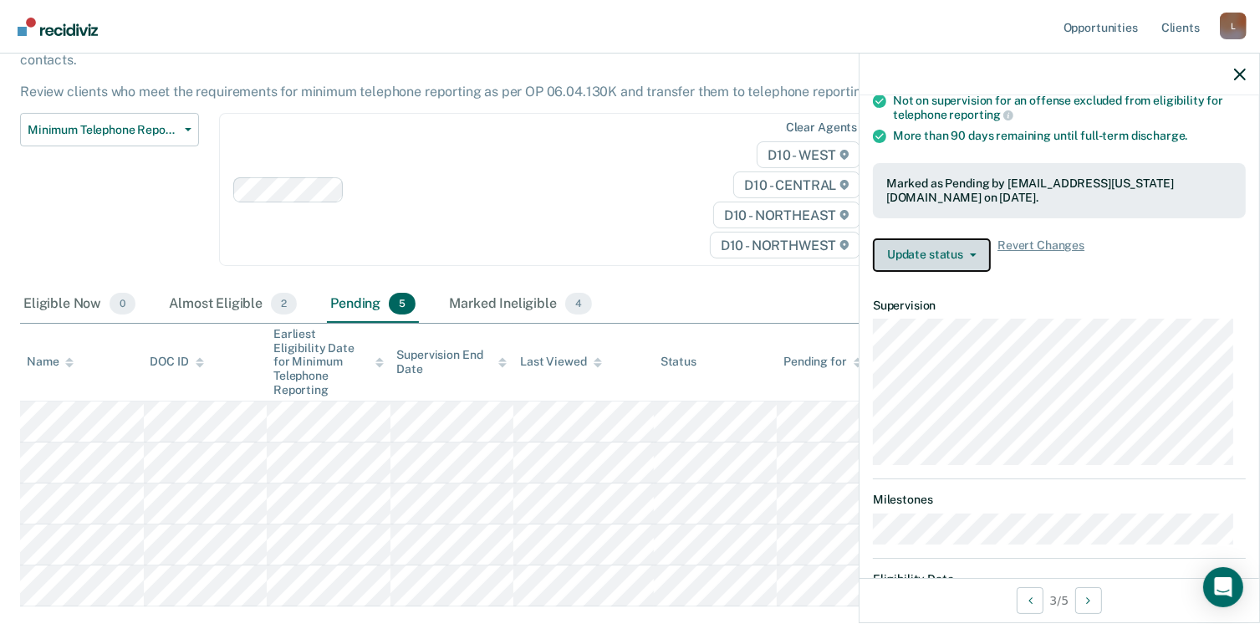
click at [974, 253] on icon "button" at bounding box center [973, 254] width 7 height 3
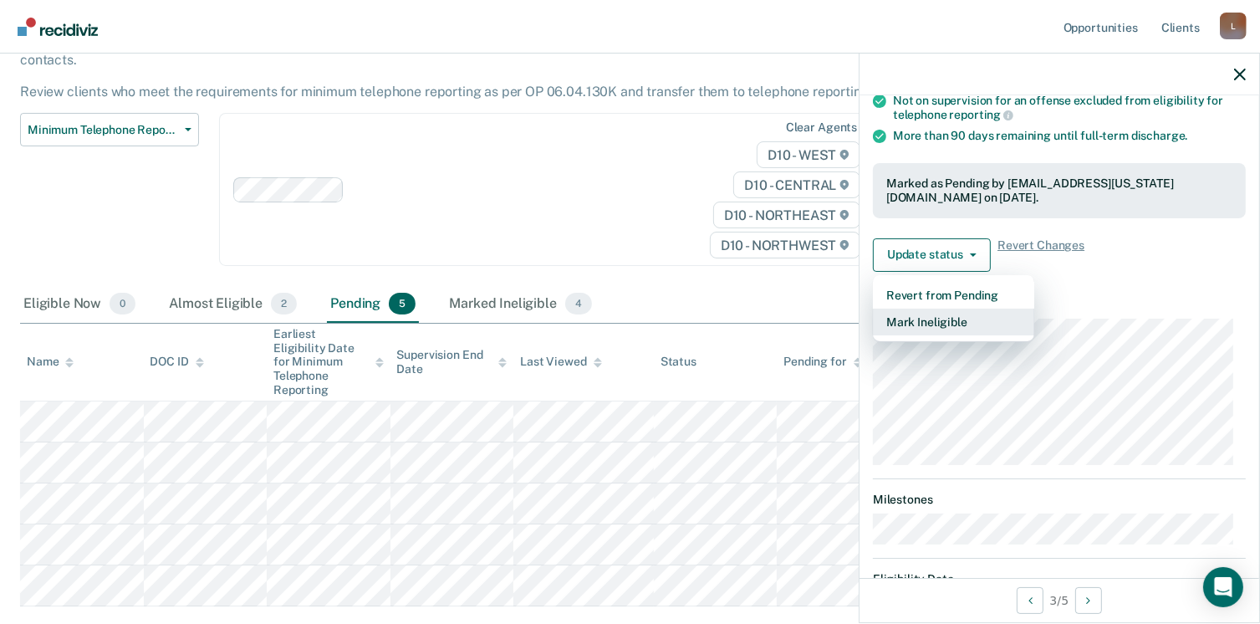
click at [921, 319] on button "Mark Ineligible" at bounding box center [953, 321] width 161 height 27
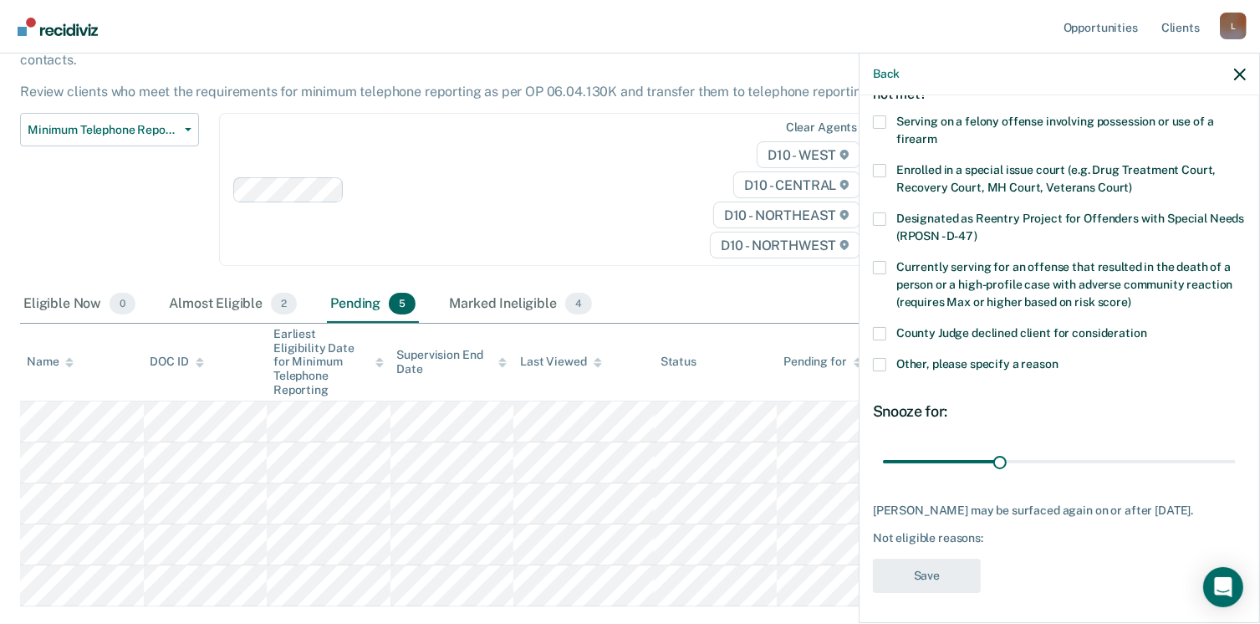
scroll to position [108, 0]
click at [878, 360] on span at bounding box center [879, 363] width 13 height 13
click at [1058, 357] on input "Other, please specify a reason" at bounding box center [1058, 357] width 0 height 0
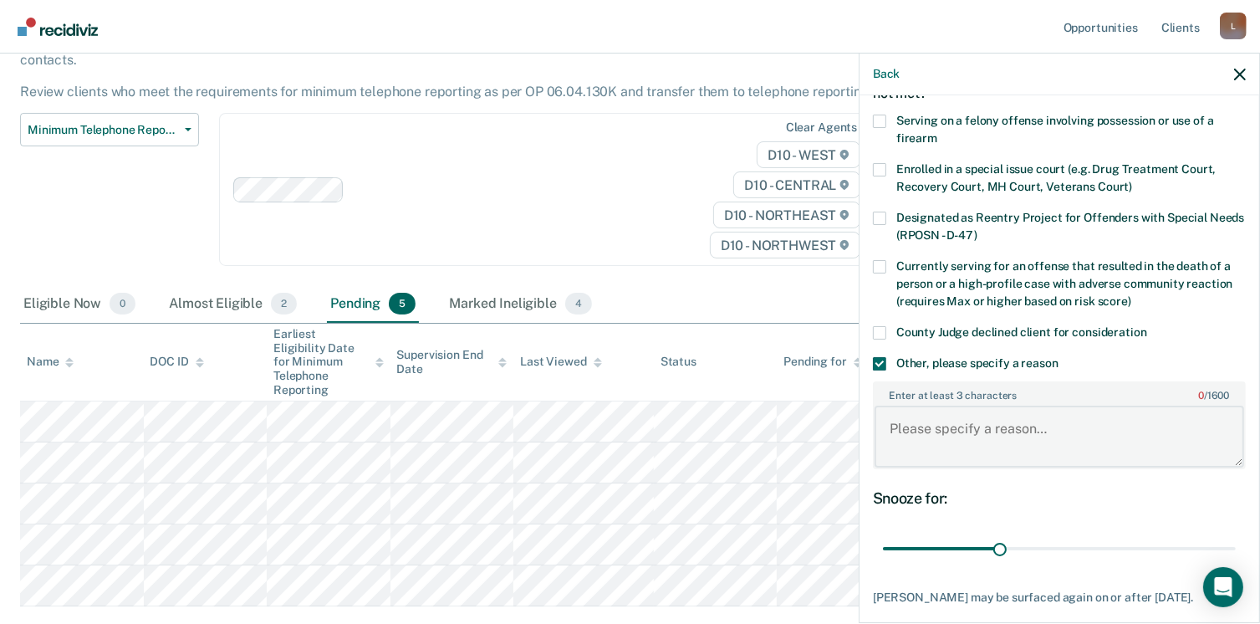
click at [900, 431] on textarea "Enter at least 3 characters 0 / 1600" at bounding box center [1059, 436] width 370 height 62
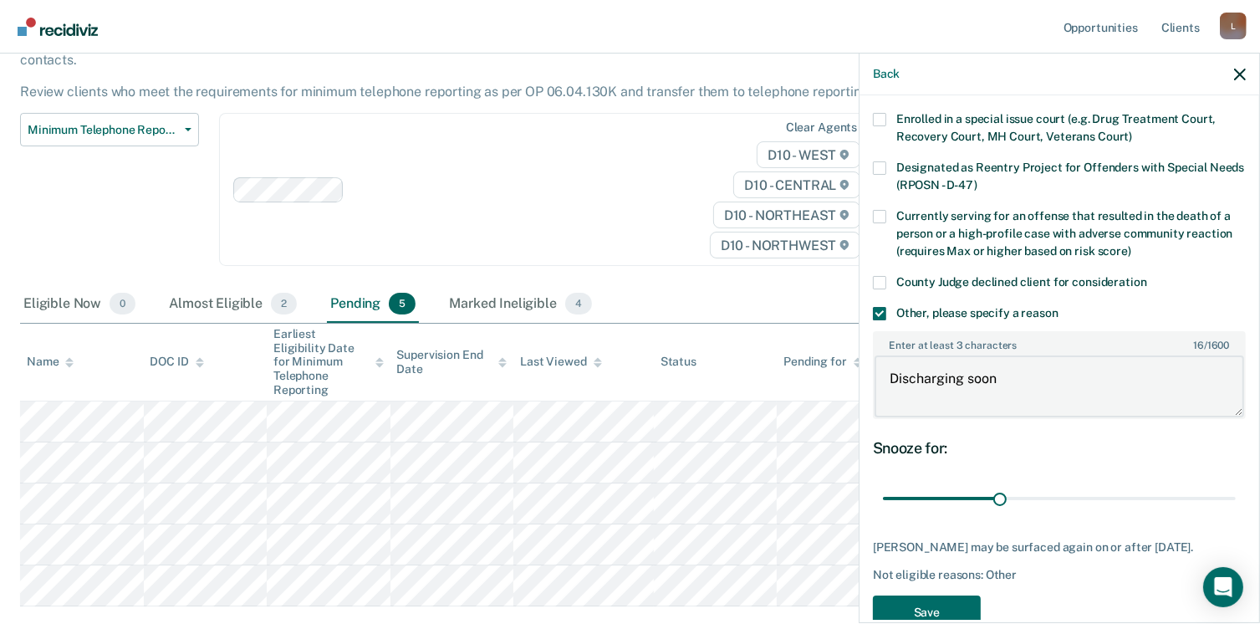
scroll to position [194, 0]
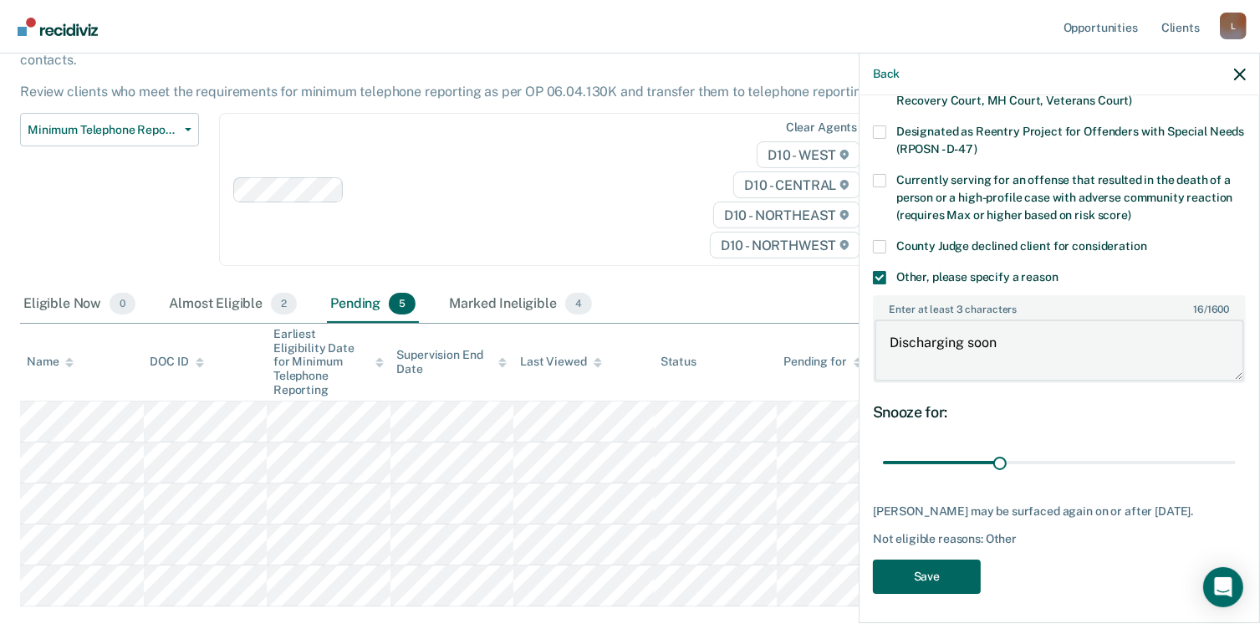
type textarea "Discharging soon"
drag, startPoint x: 921, startPoint y: 568, endPoint x: 906, endPoint y: 558, distance: 18.6
click at [917, 566] on button "Save" at bounding box center [927, 576] width 108 height 34
